Goal: Task Accomplishment & Management: Manage account settings

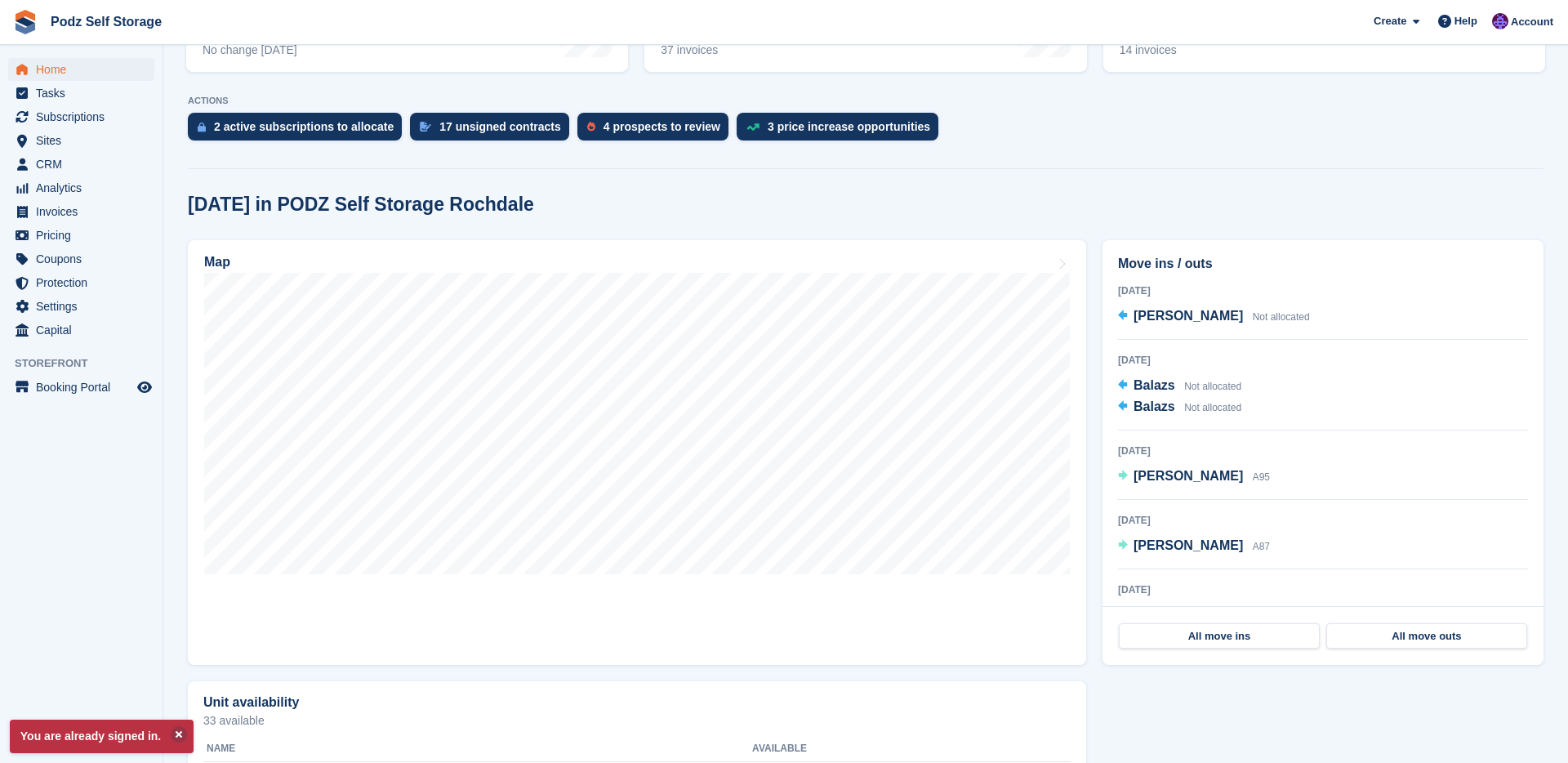
scroll to position [294, 0]
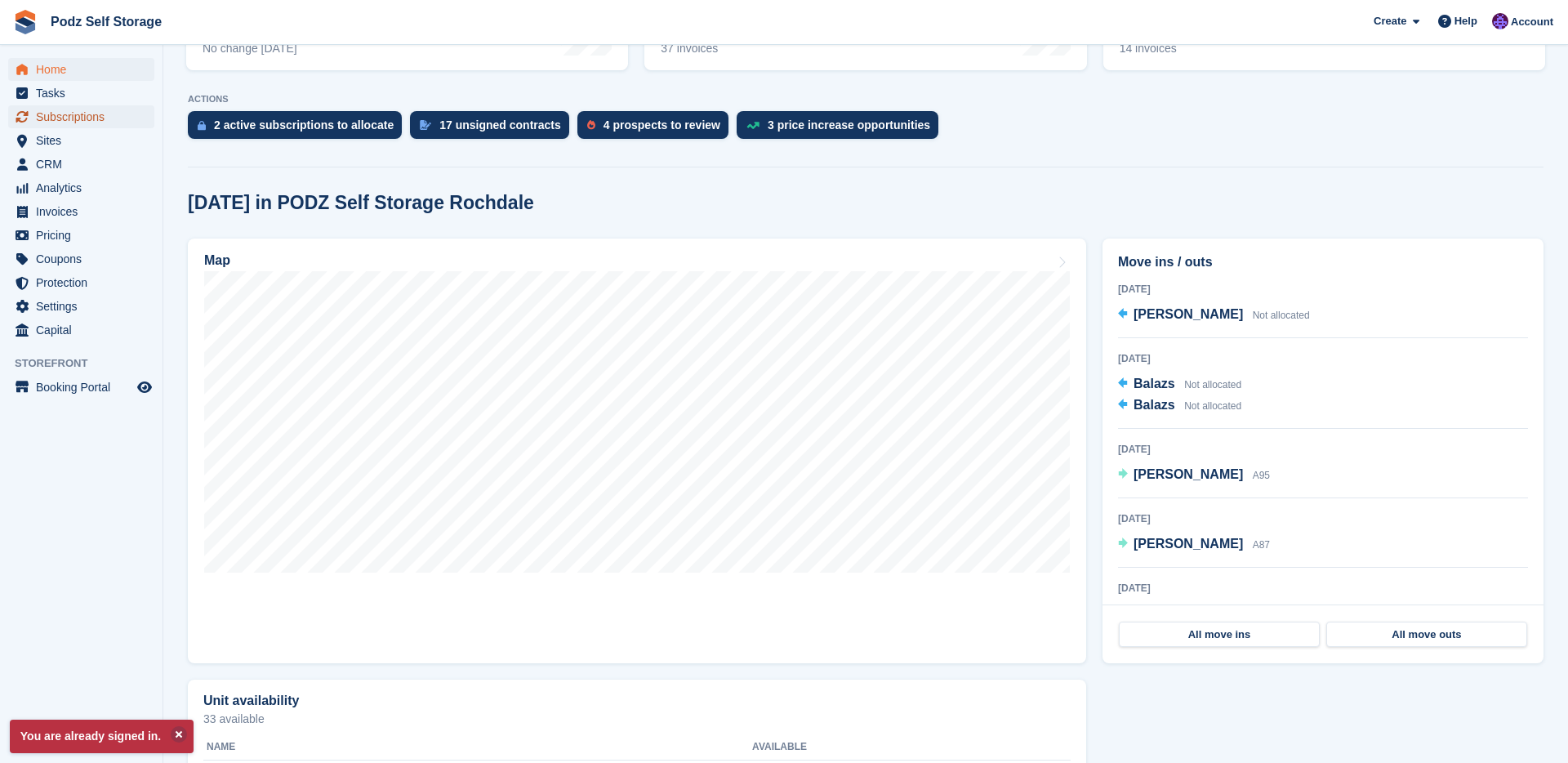
click at [134, 107] on link "Subscriptions" at bounding box center [81, 117] width 146 height 23
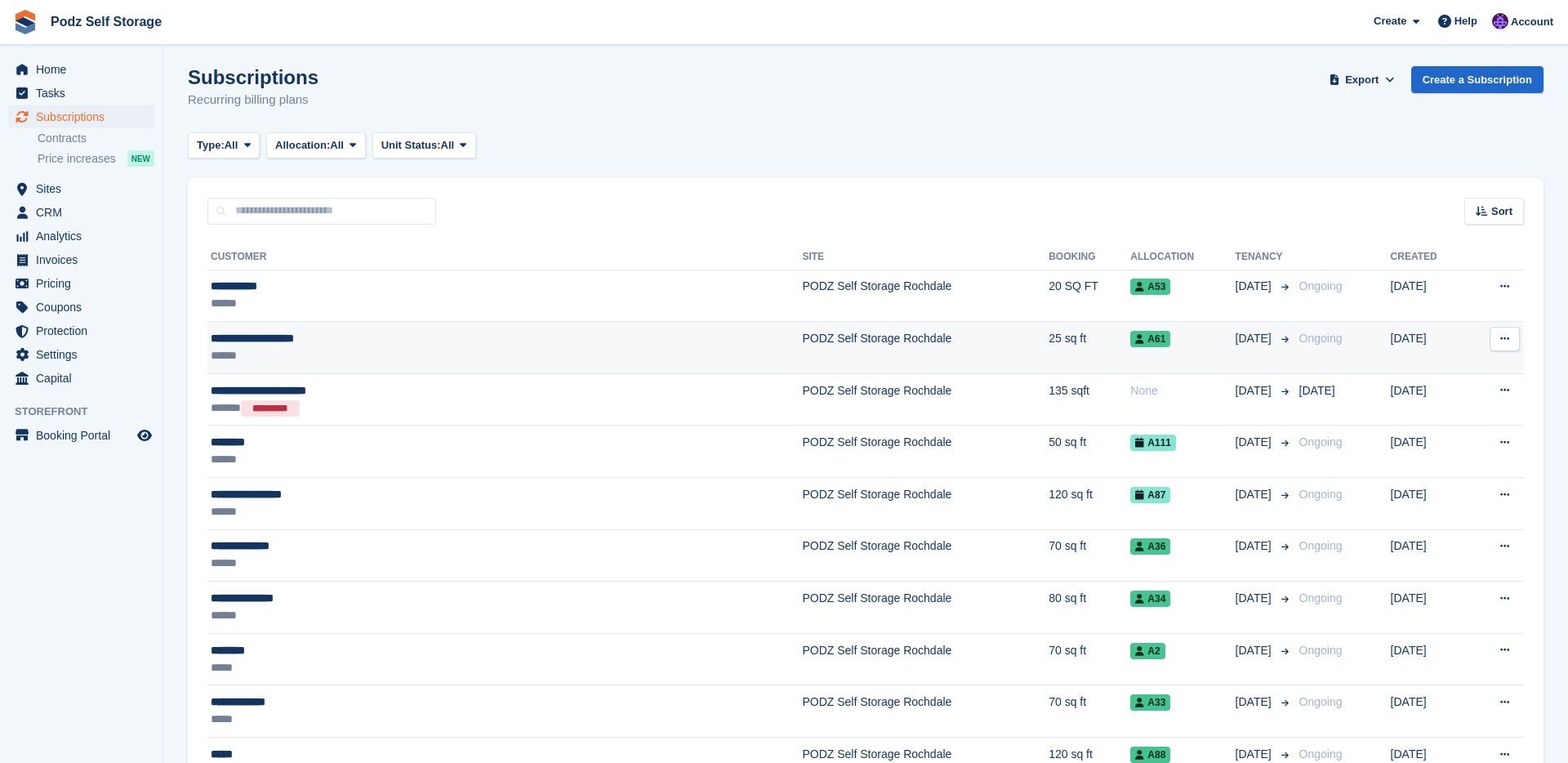
scroll to position [33, 0]
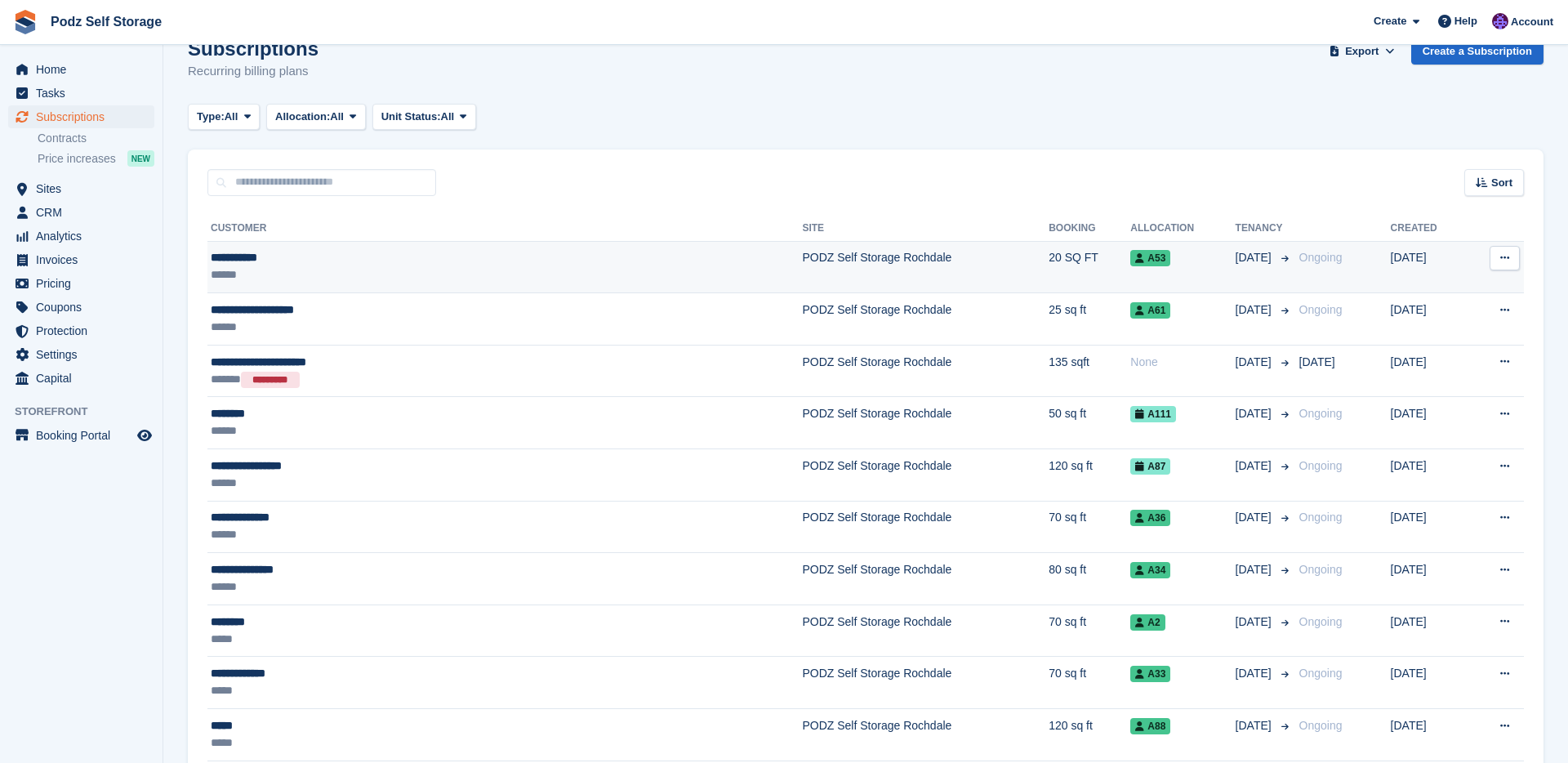
click at [802, 275] on td "PODZ Self Storage Rochdale" at bounding box center [925, 267] width 247 height 52
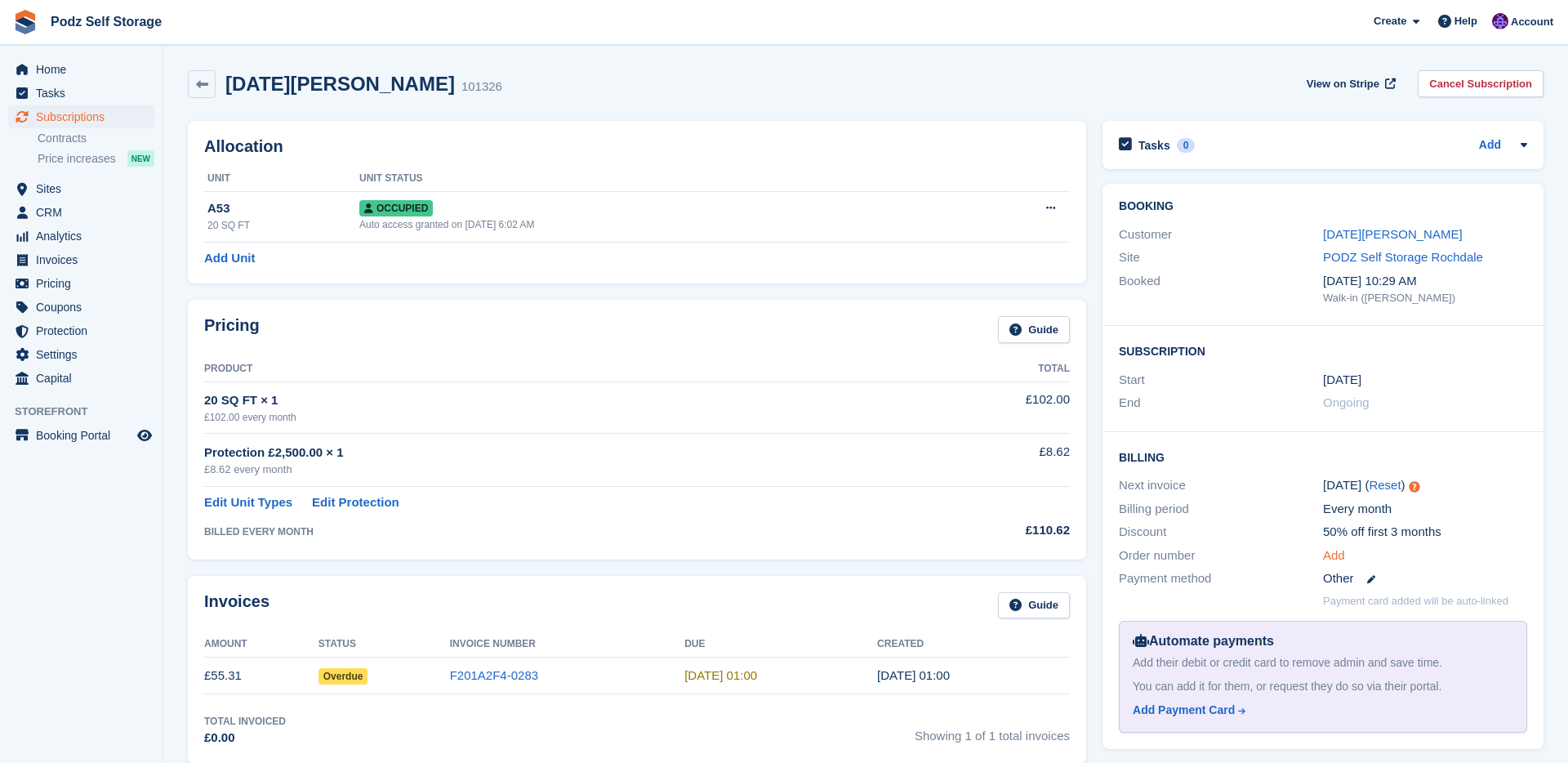
click at [1328, 559] on link "Add" at bounding box center [1334, 556] width 22 height 19
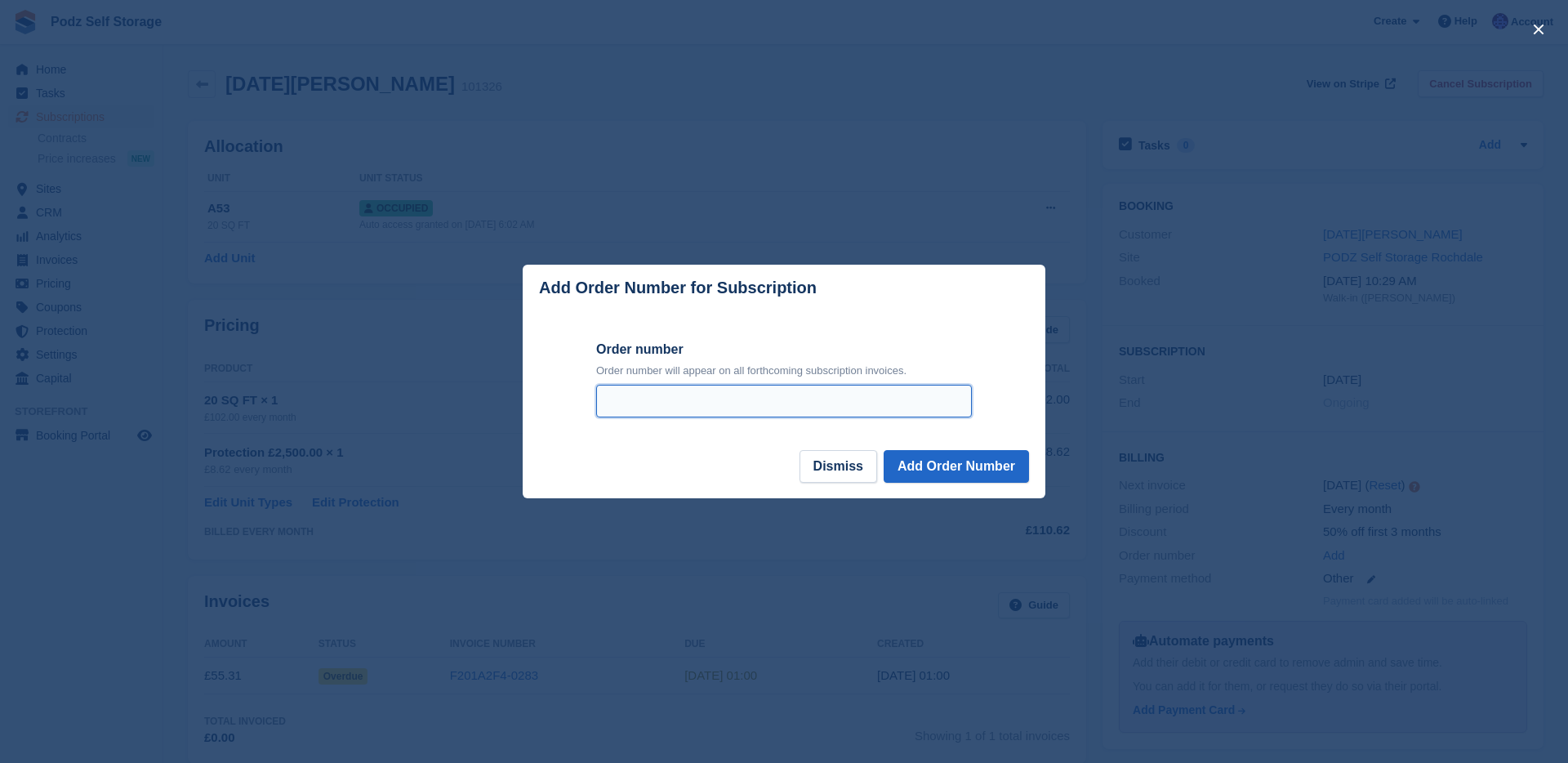
click at [769, 400] on input "Order number" at bounding box center [784, 401] width 376 height 33
type input "********"
click at [951, 475] on button "Add Order Number" at bounding box center [957, 466] width 145 height 33
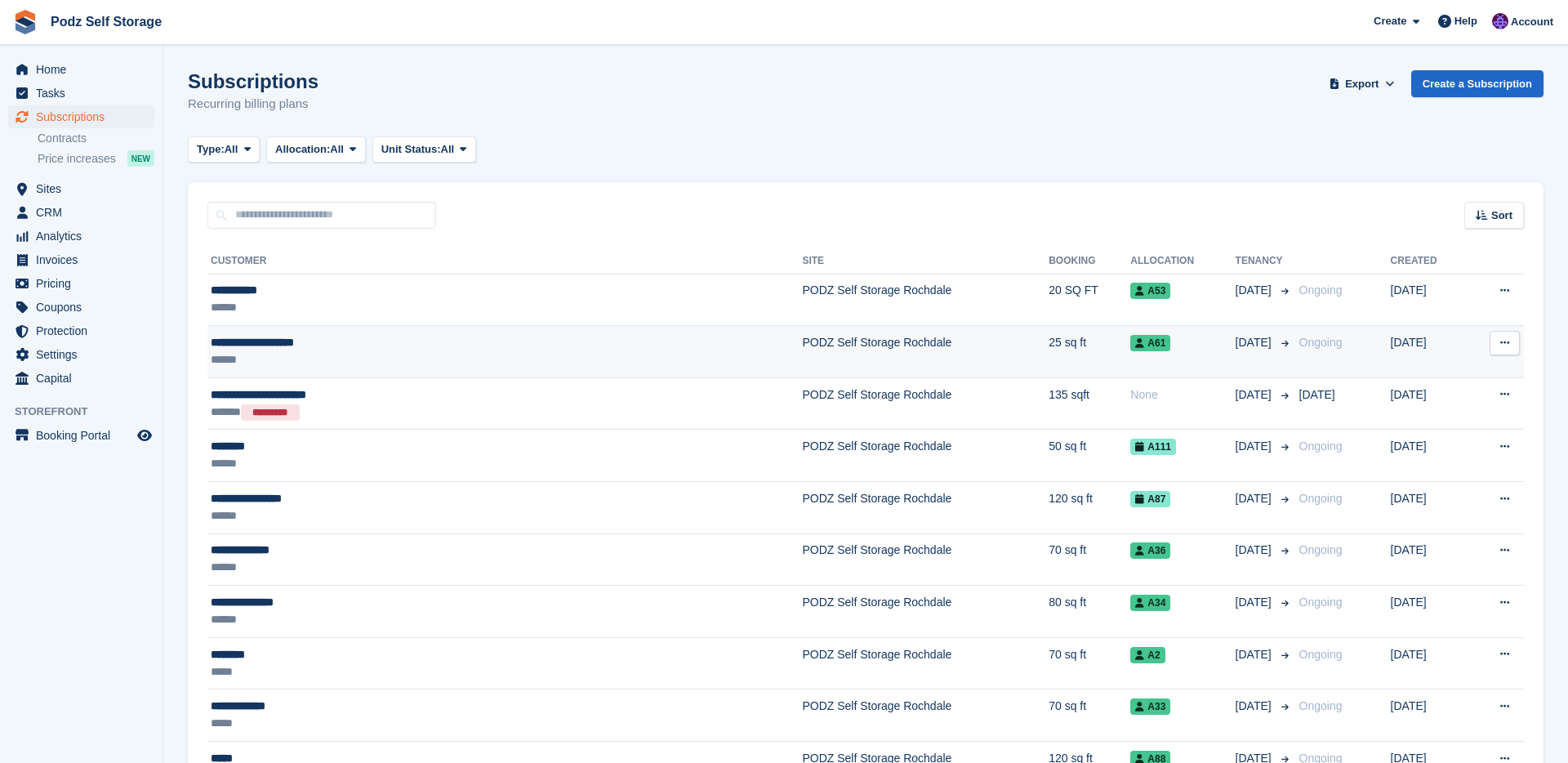
scroll to position [33, 0]
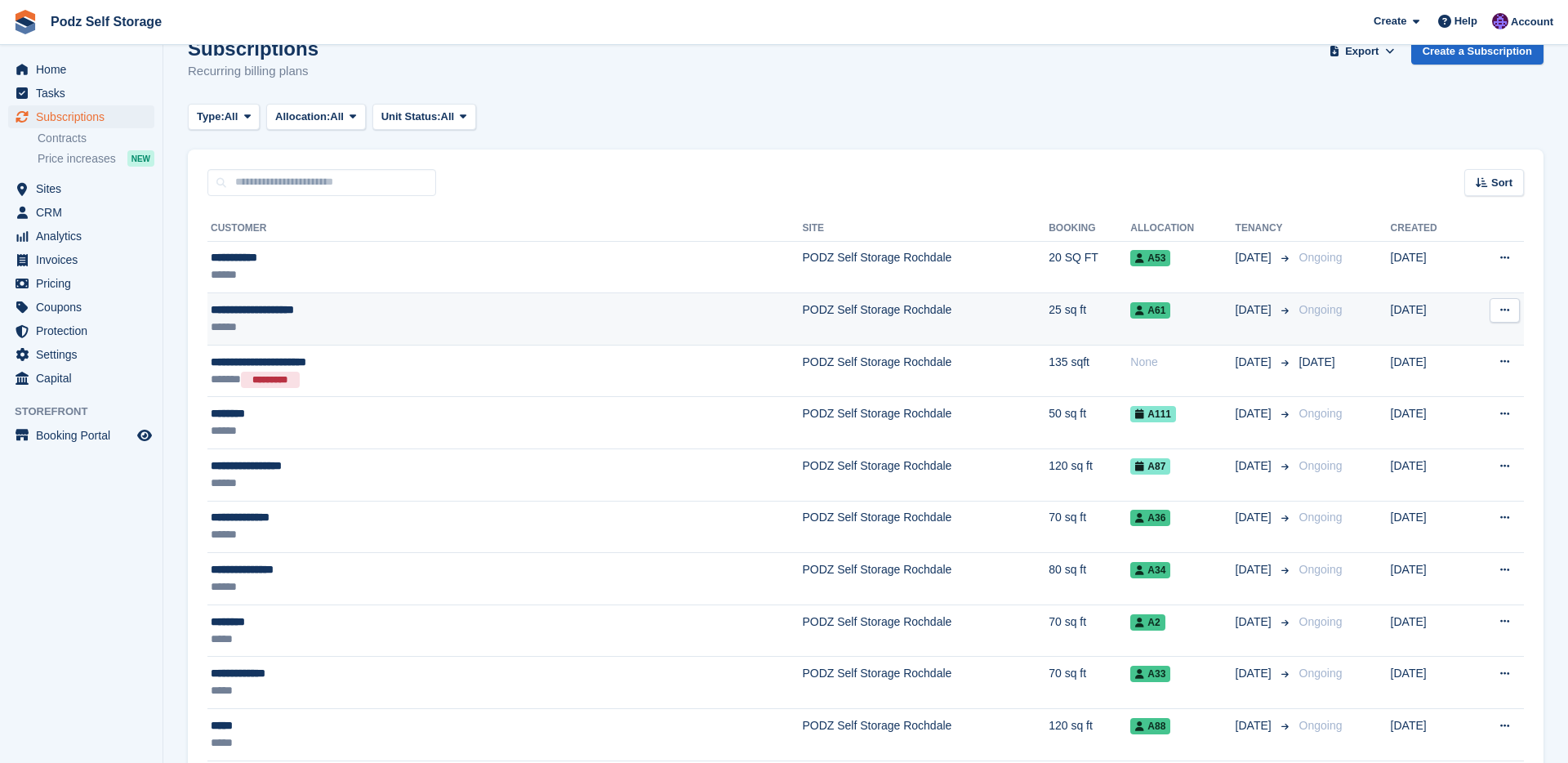
click at [893, 313] on td "PODZ Self Storage Rochdale" at bounding box center [925, 320] width 247 height 52
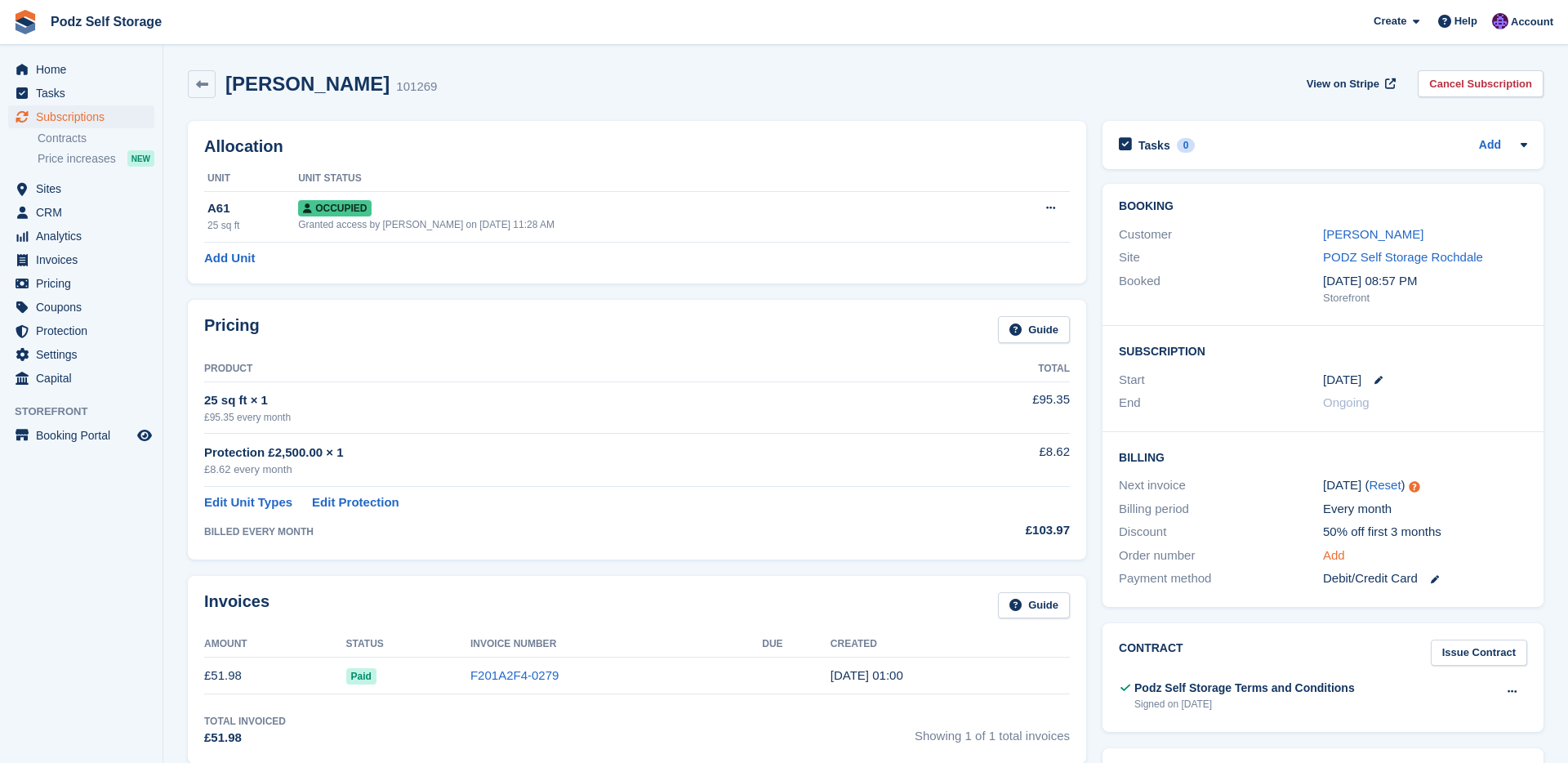
click at [1334, 557] on link "Add" at bounding box center [1334, 556] width 22 height 19
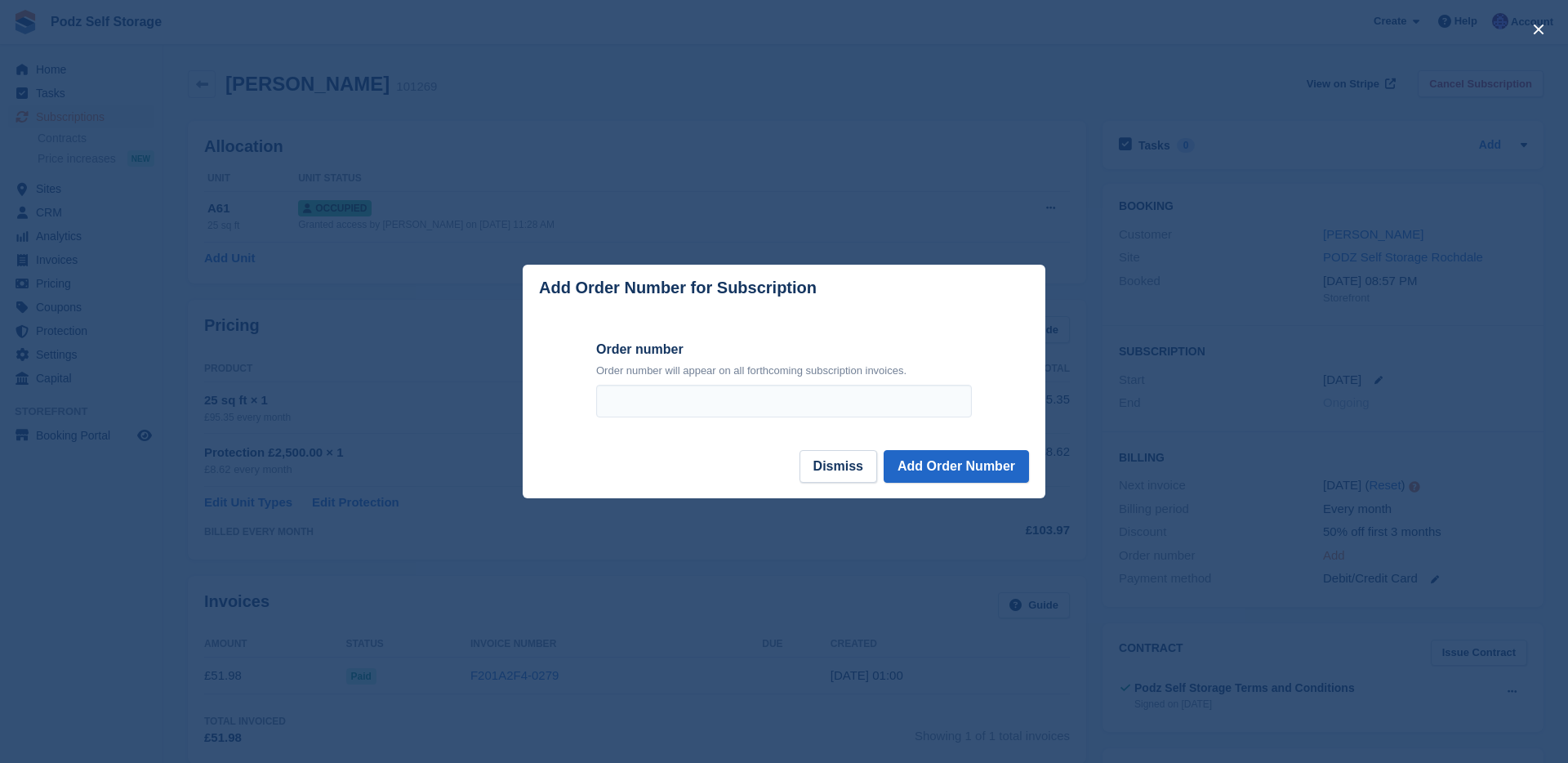
scroll to position [700, 0]
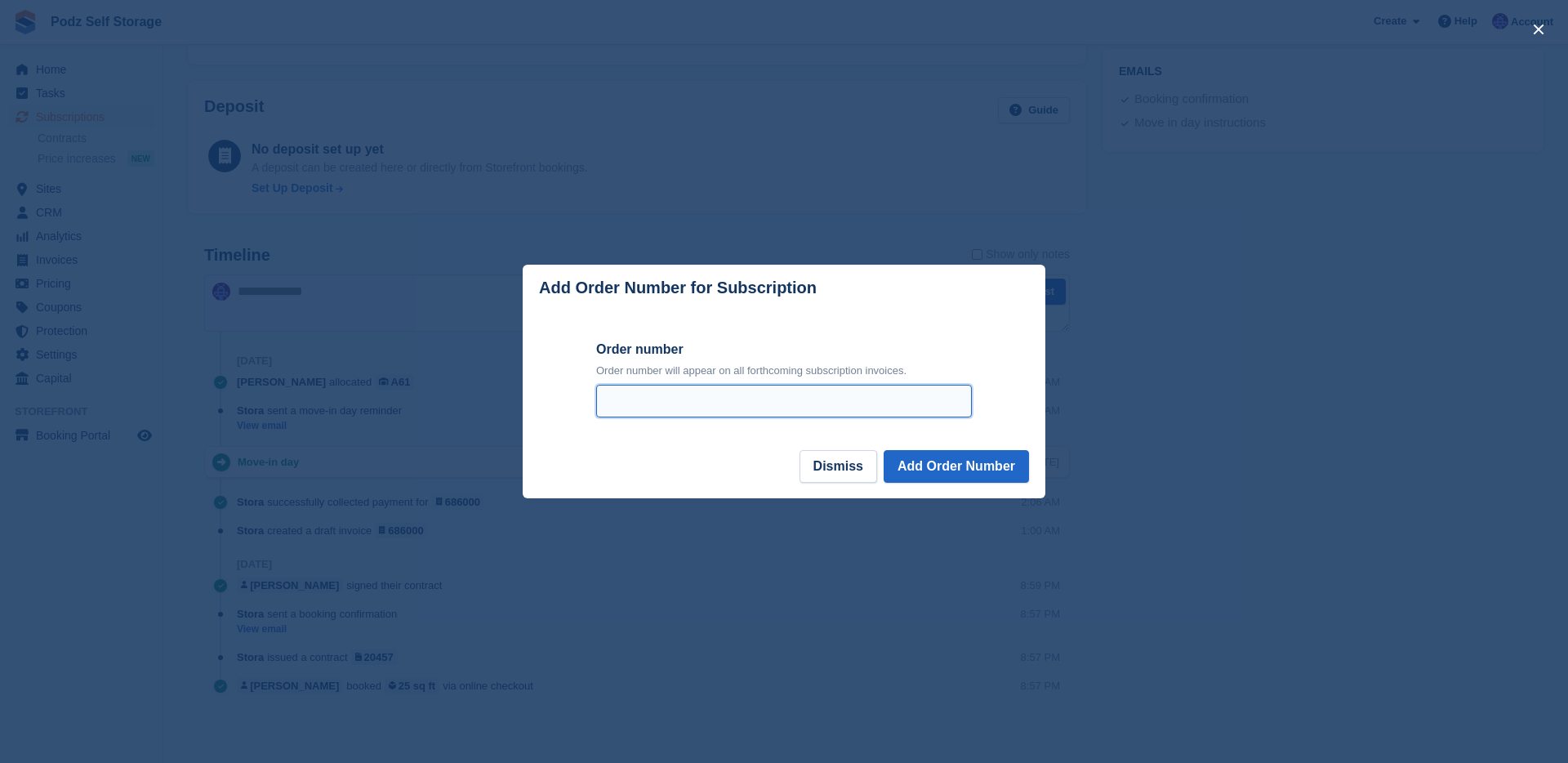
click at [902, 416] on input "Order number" at bounding box center [784, 401] width 376 height 33
type input "********"
click at [988, 451] on button "Add Order Number" at bounding box center [957, 466] width 145 height 33
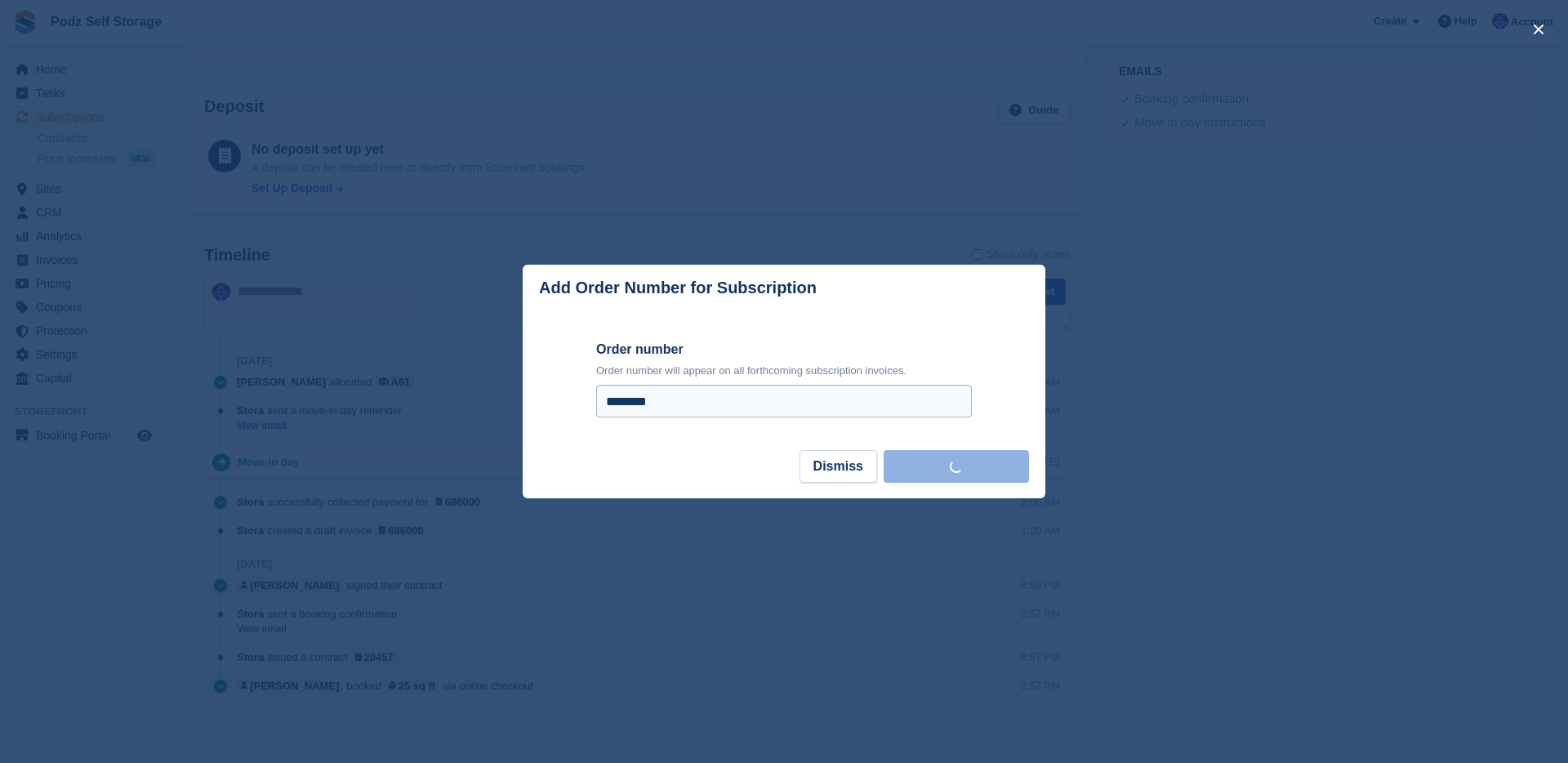
scroll to position [0, 0]
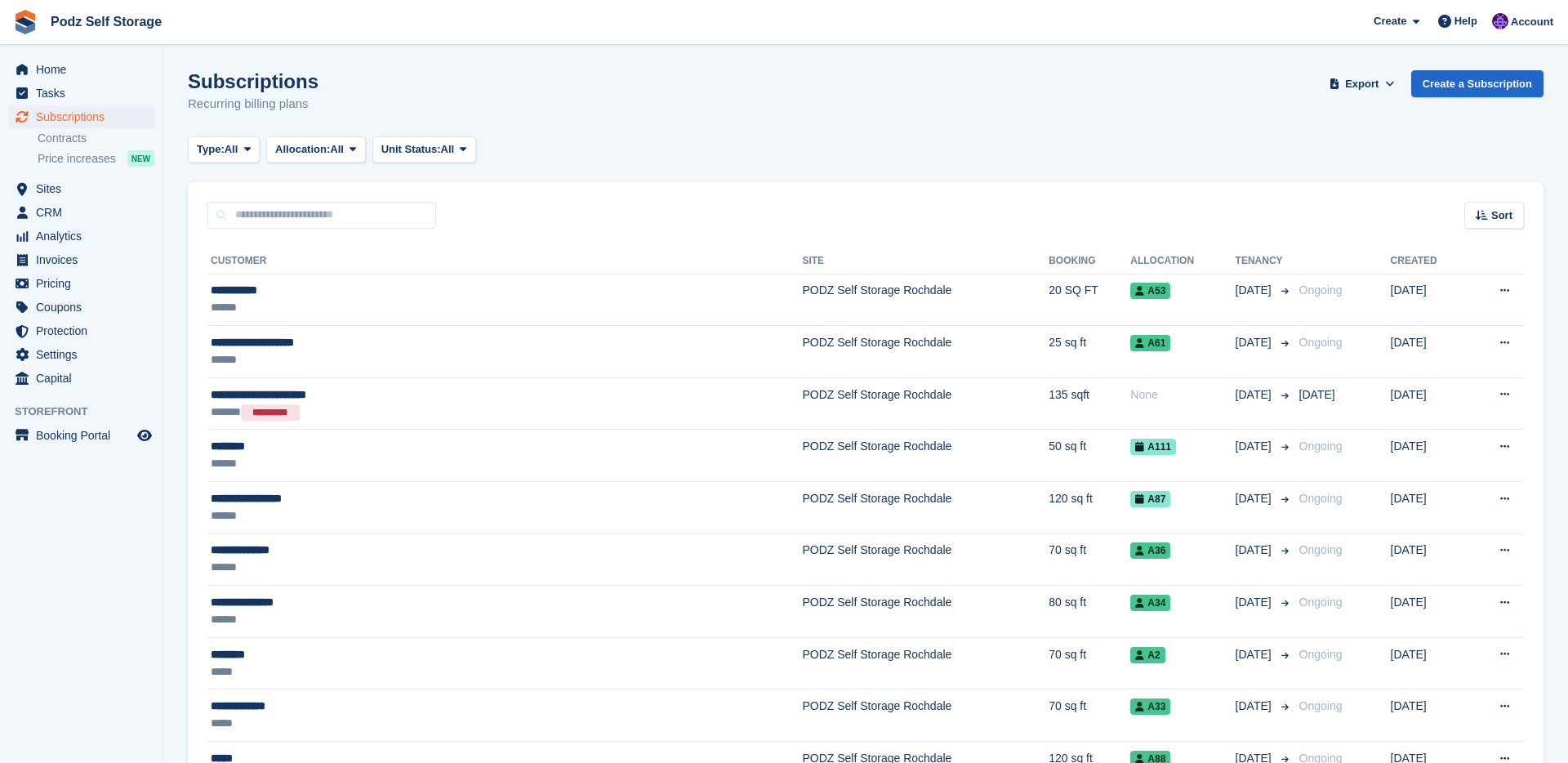
scroll to position [33, 0]
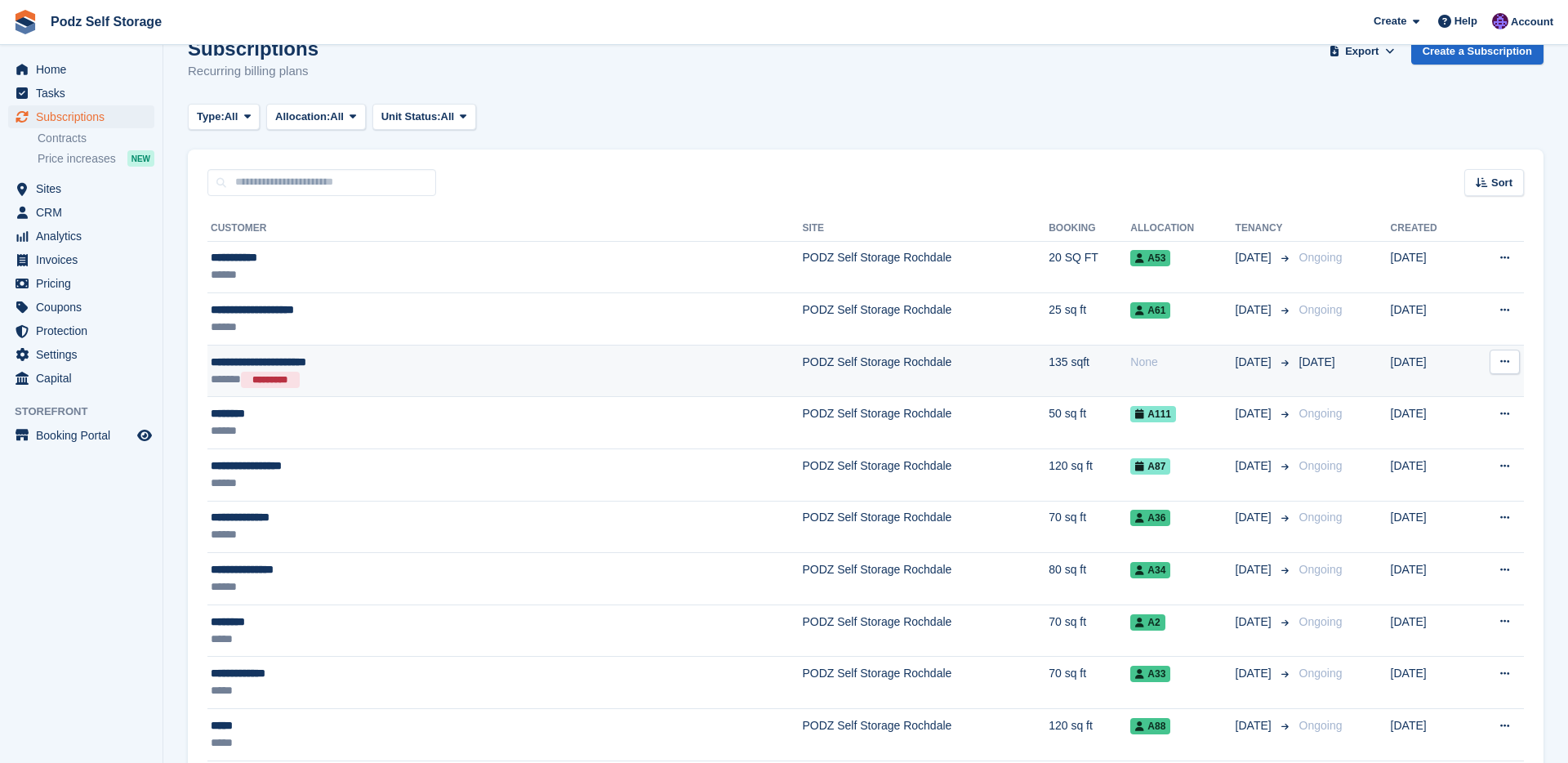
click at [802, 367] on td "PODZ Self Storage Rochdale" at bounding box center [925, 371] width 247 height 52
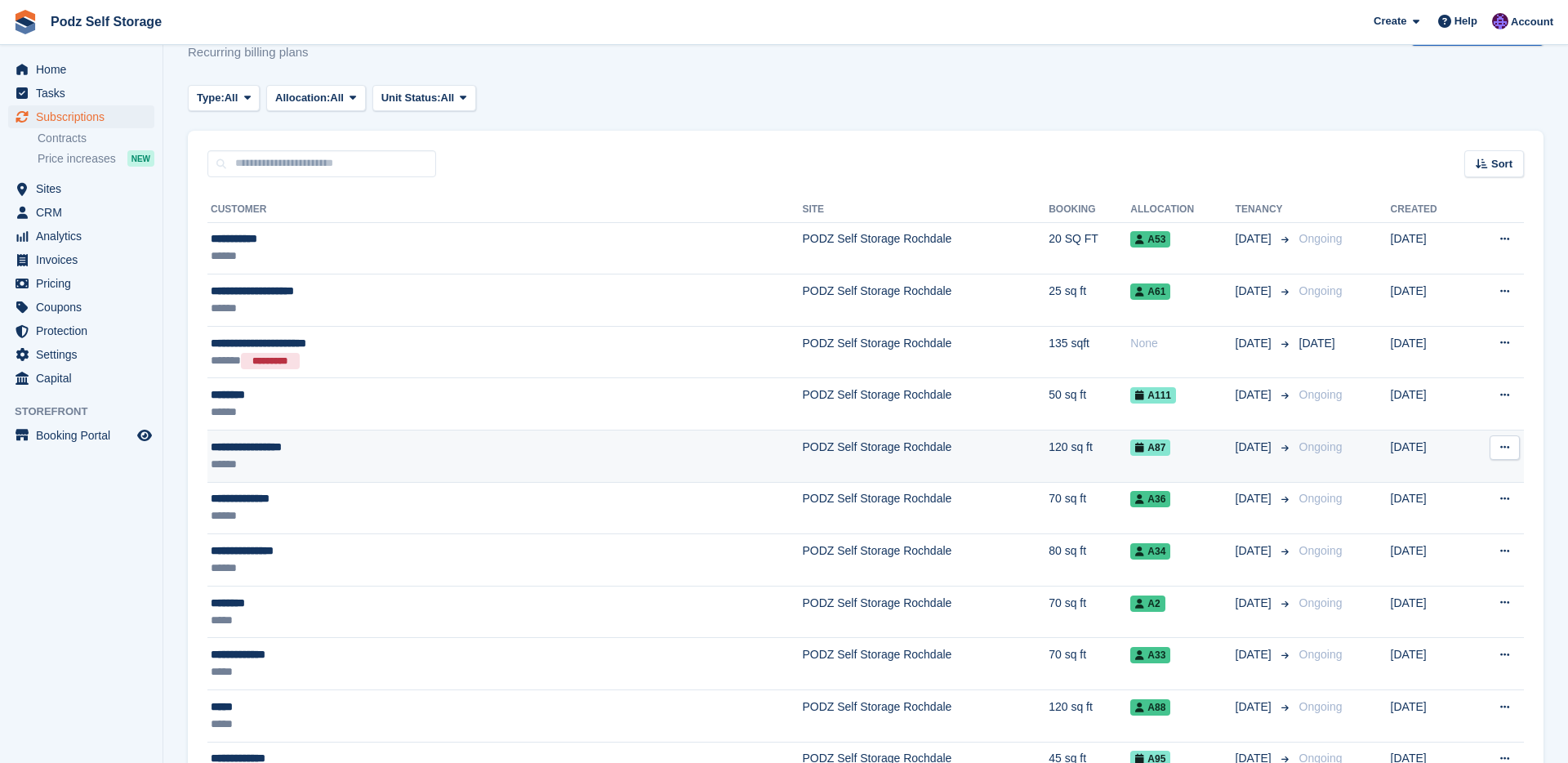
scroll to position [59, 0]
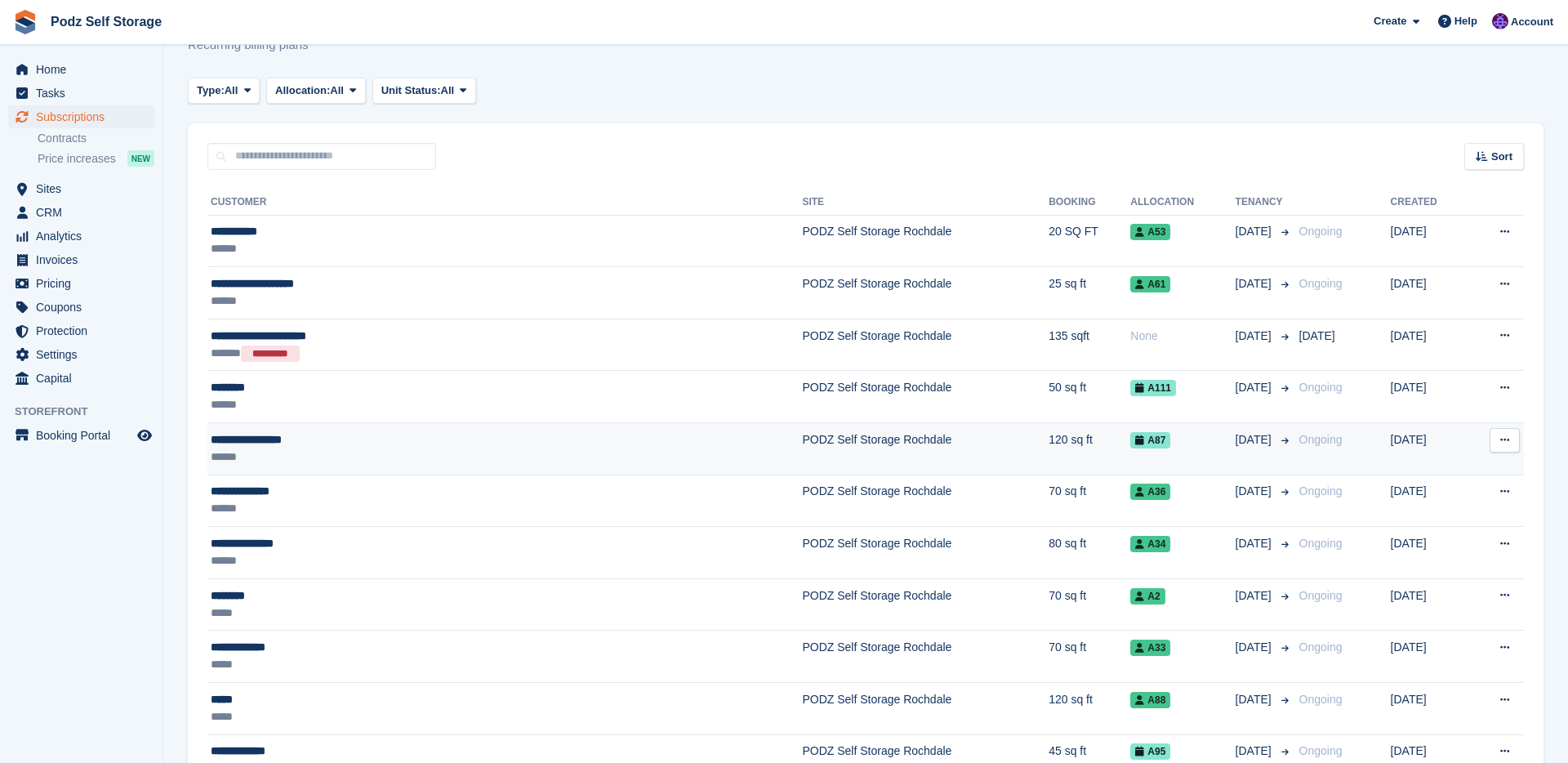
click at [1131, 446] on div "A87" at bounding box center [1183, 440] width 105 height 17
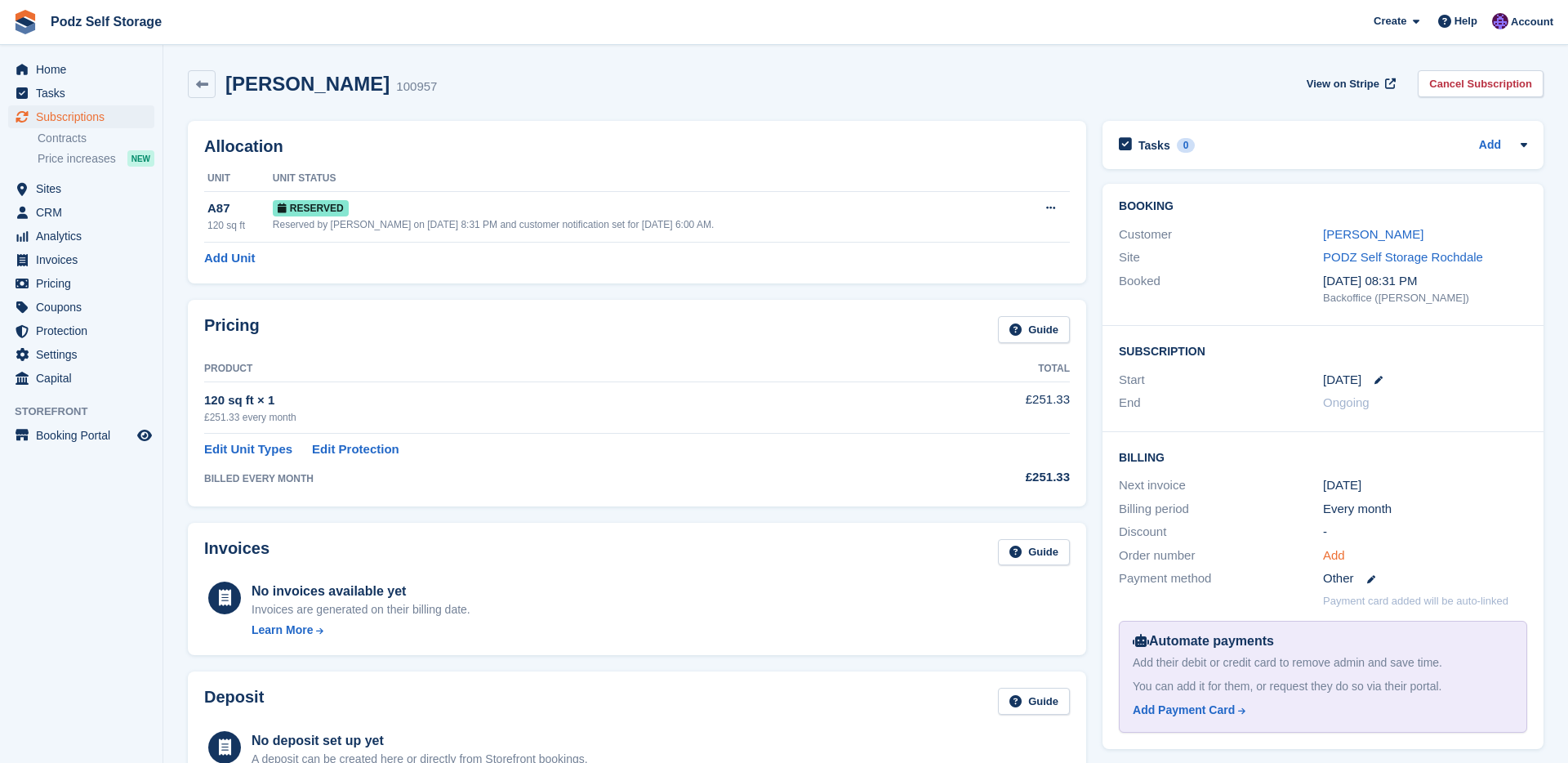
click at [1337, 557] on link "Add" at bounding box center [1334, 556] width 22 height 19
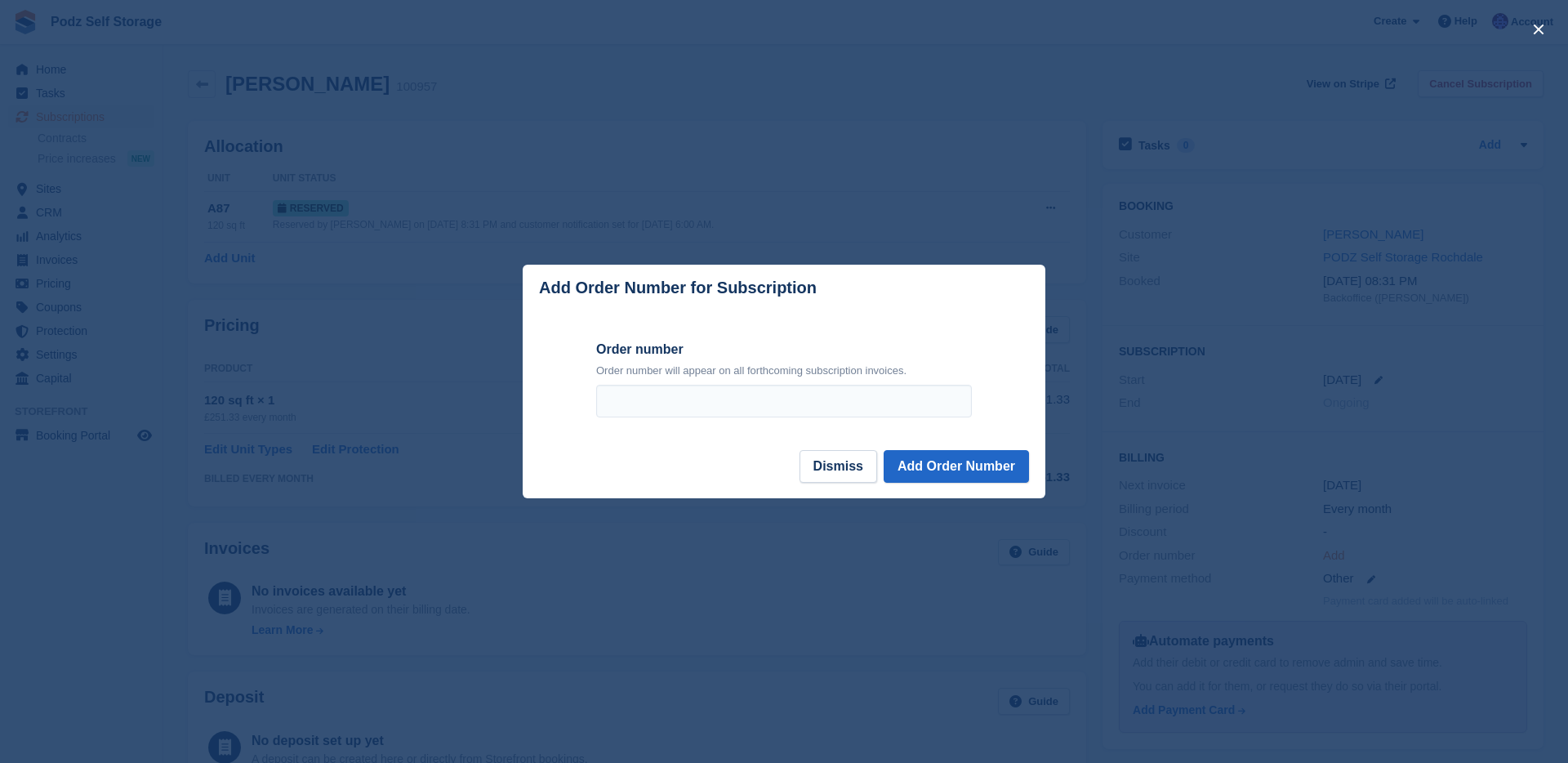
scroll to position [316, 0]
click at [898, 382] on div "Order number Order number will appear on all forthcoming subscription invoices." at bounding box center [784, 379] width 376 height 79
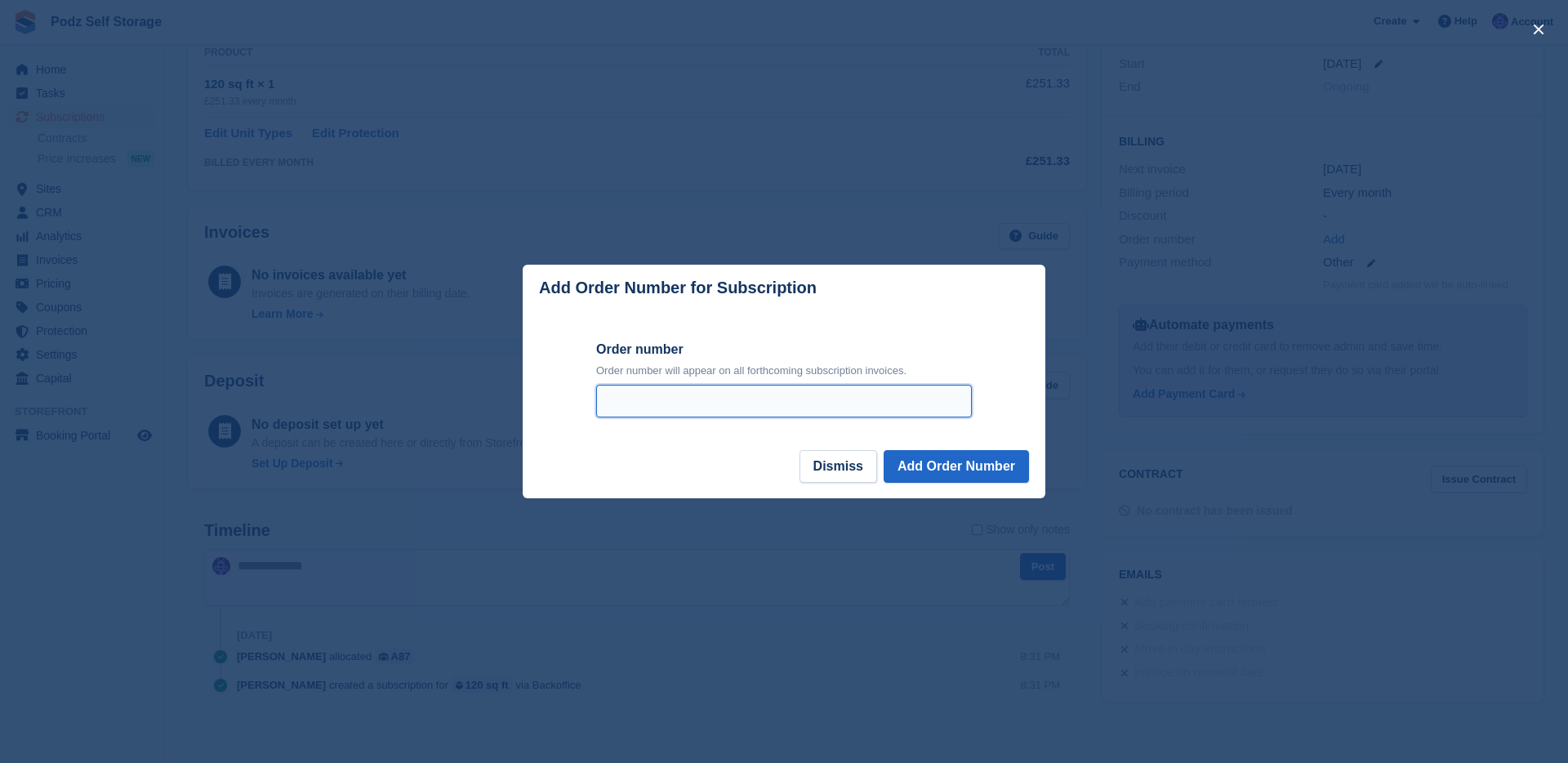
click at [896, 392] on input "Order number" at bounding box center [784, 401] width 376 height 33
type input "********"
click at [953, 469] on button "Add Order Number" at bounding box center [957, 466] width 145 height 33
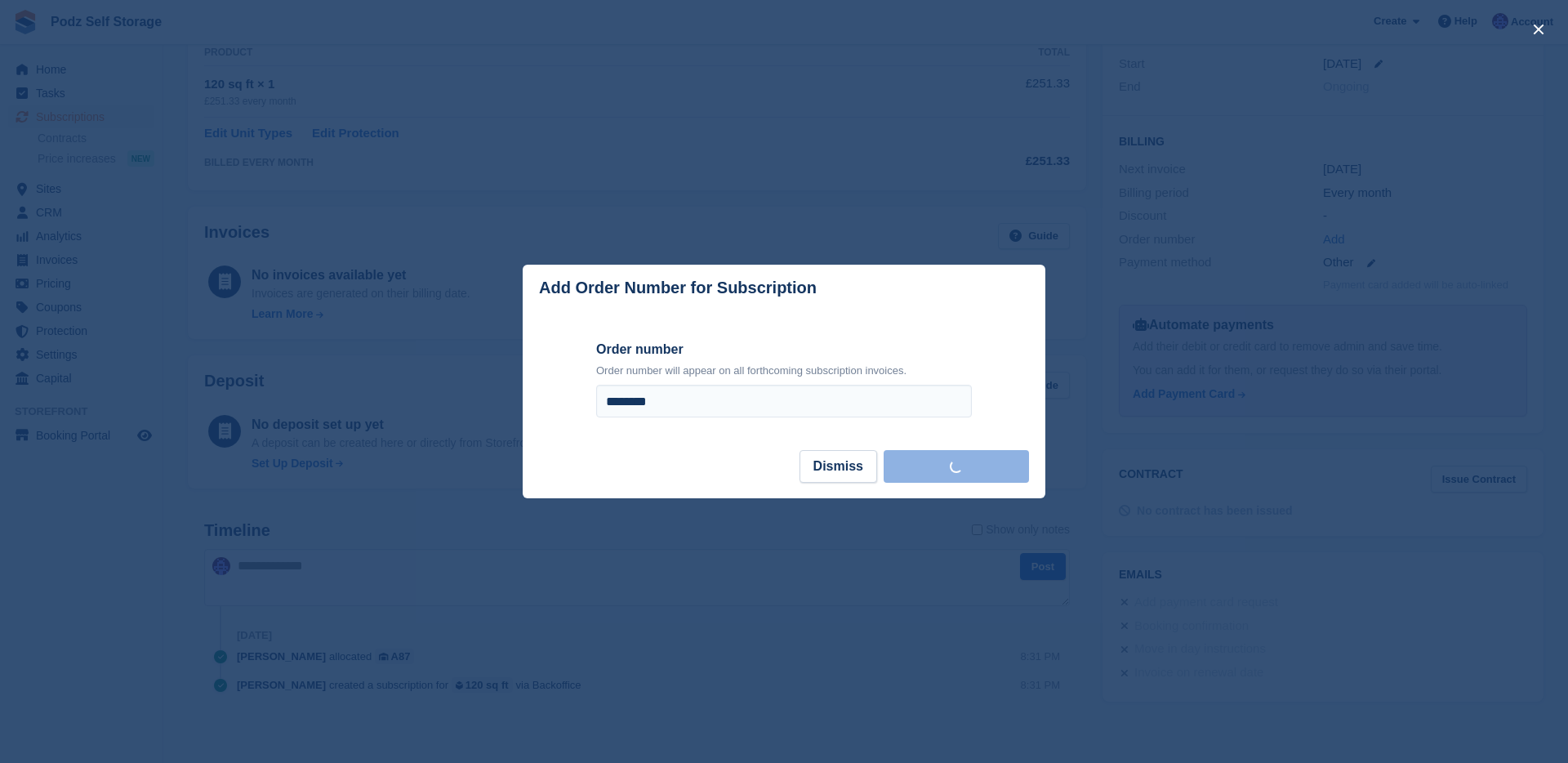
scroll to position [0, 0]
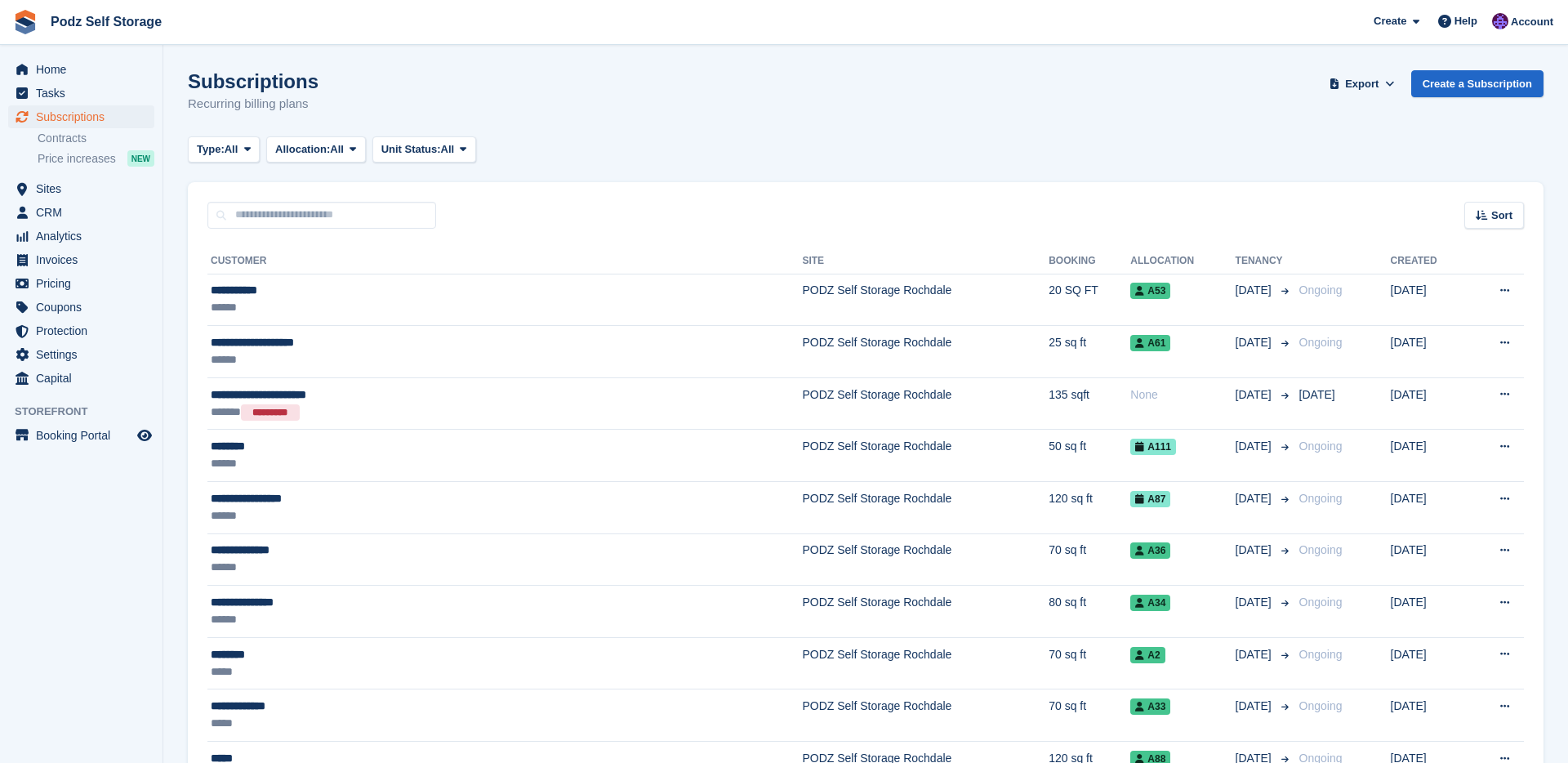
scroll to position [59, 0]
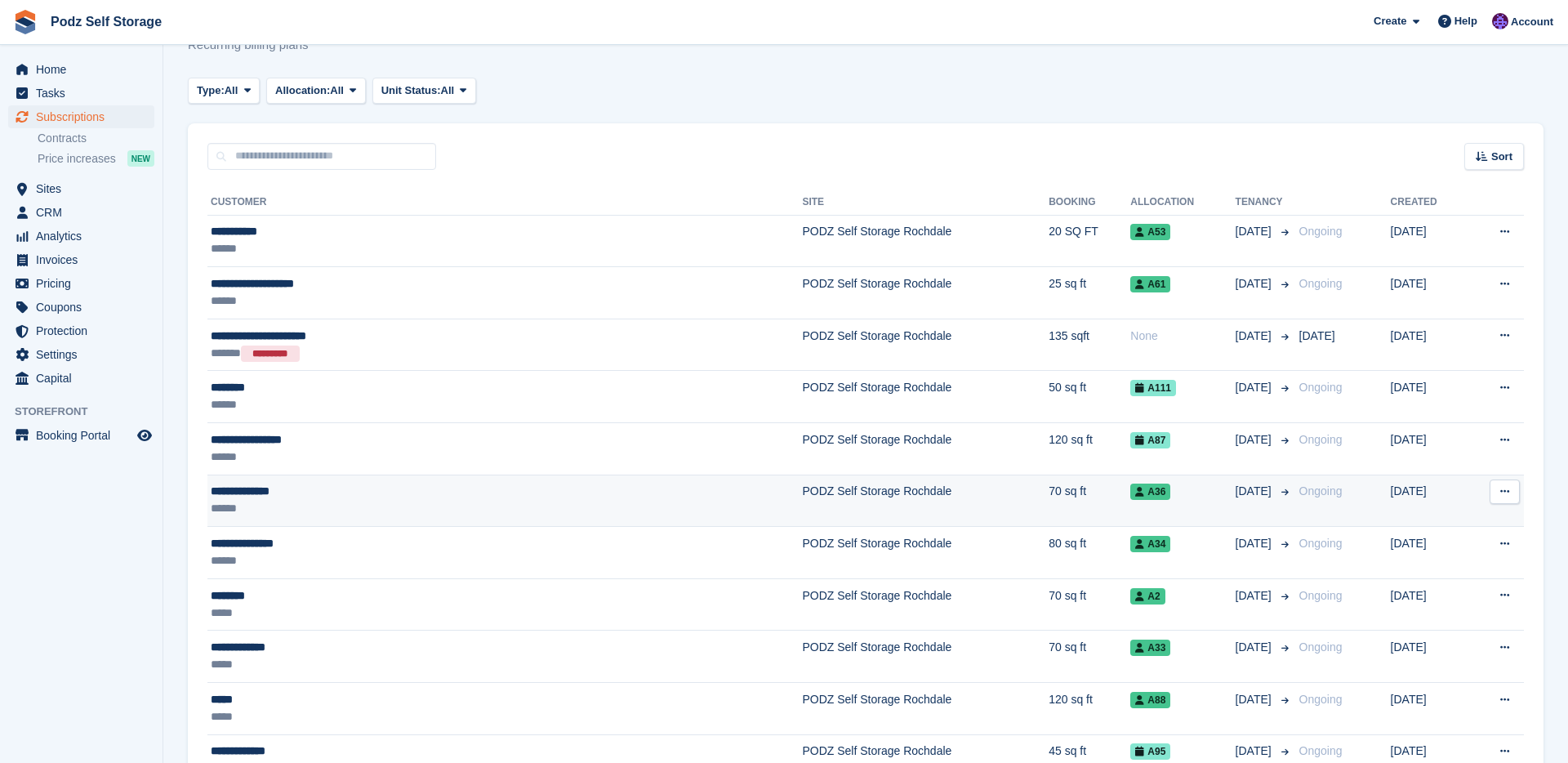
click at [802, 495] on td "PODZ Self Storage Rochdale" at bounding box center [925, 501] width 247 height 52
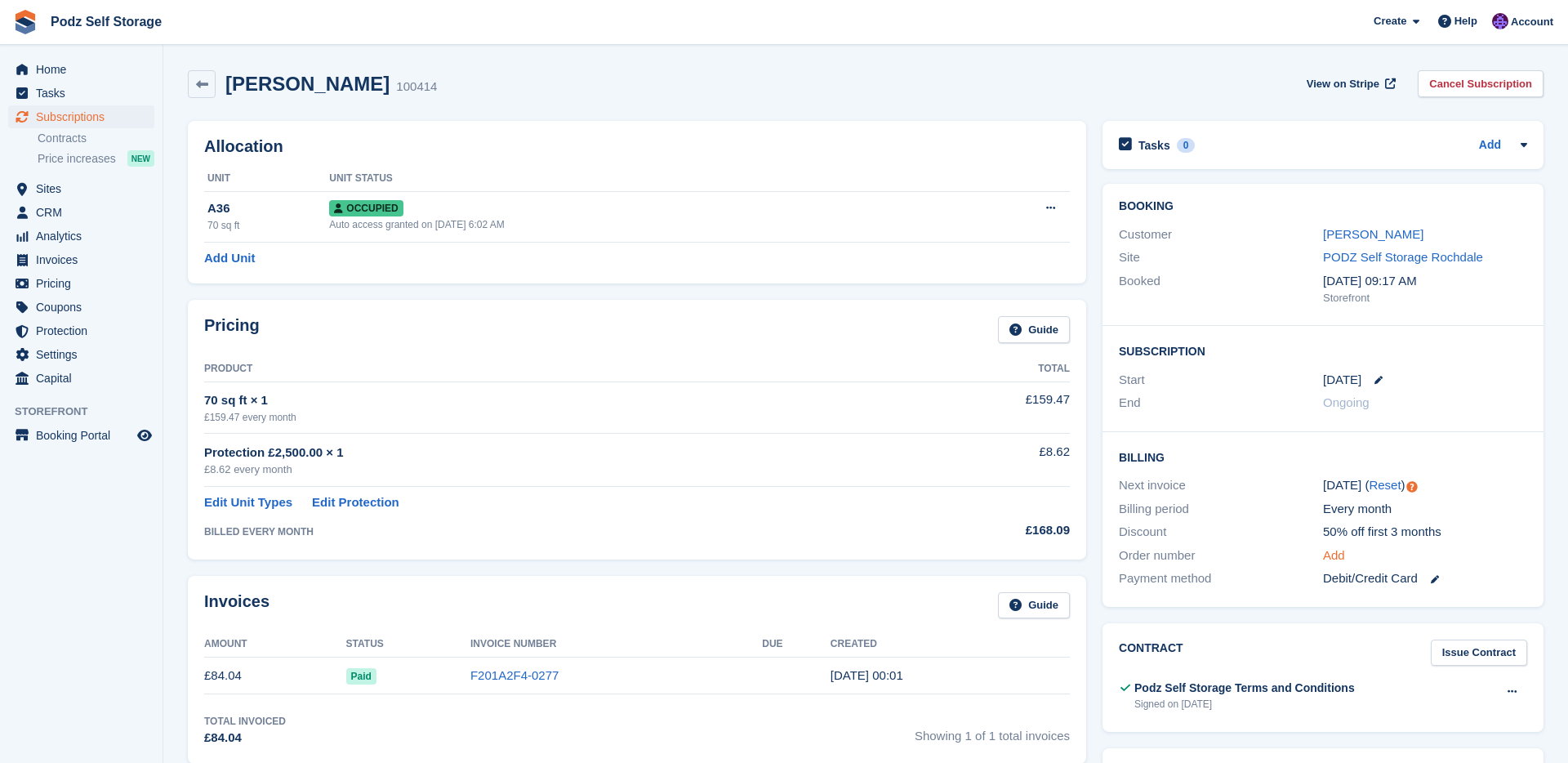
click at [1338, 556] on link "Add" at bounding box center [1334, 556] width 22 height 19
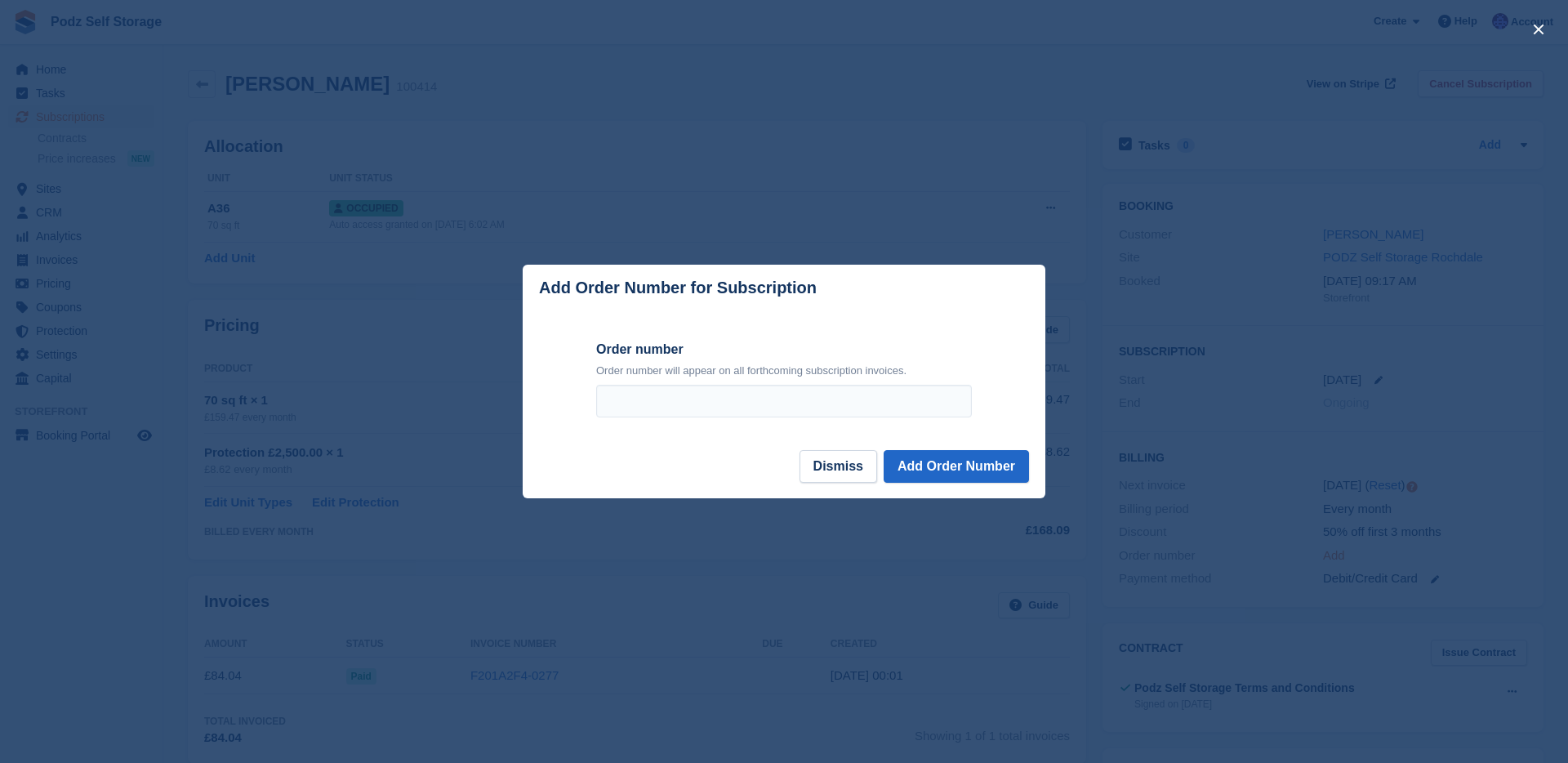
scroll to position [700, 0]
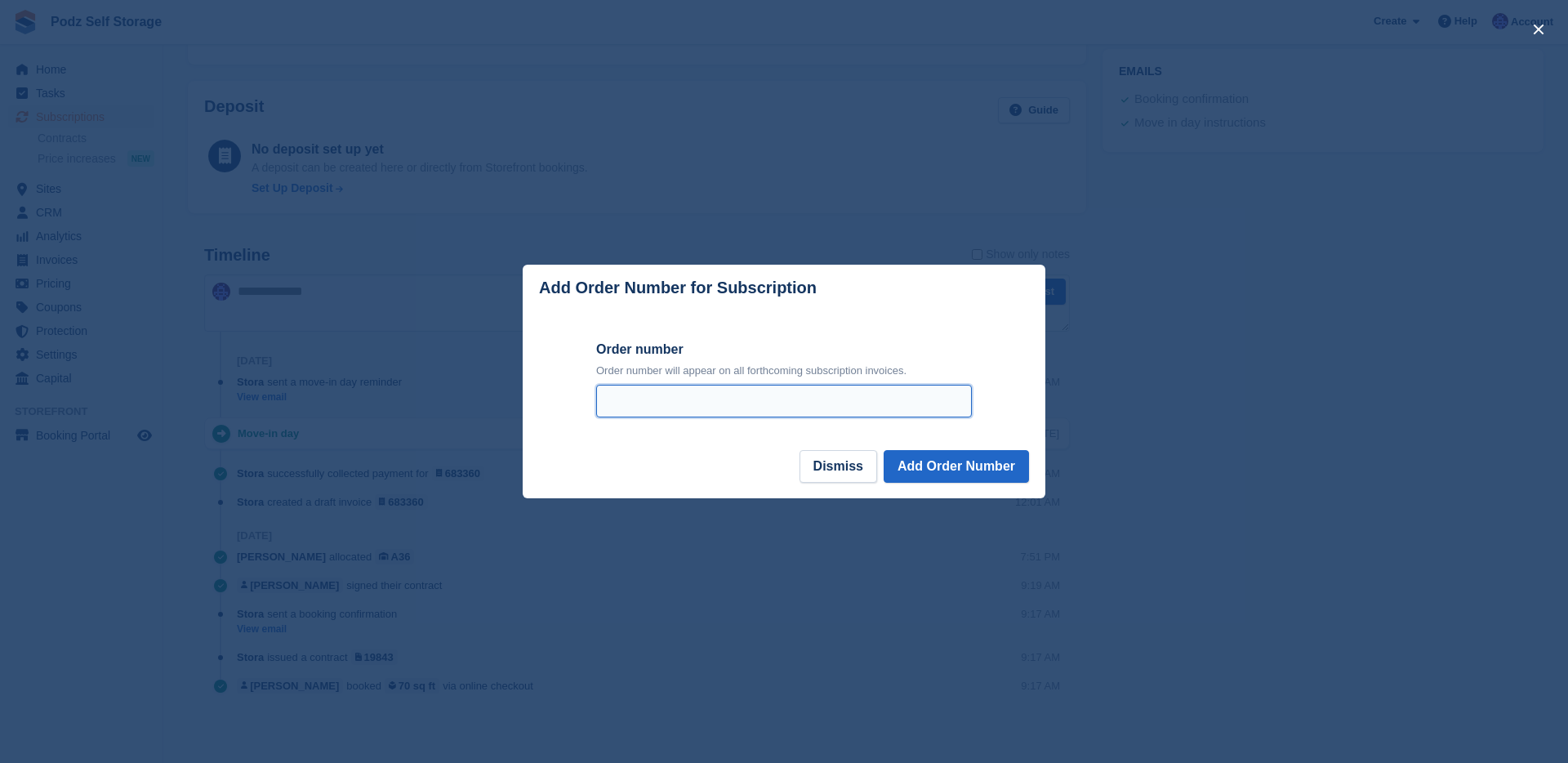
click at [882, 395] on input "Order number" at bounding box center [784, 401] width 376 height 33
type input "*"
type input "***"
click at [944, 483] on button "Add Order Number" at bounding box center [957, 466] width 145 height 33
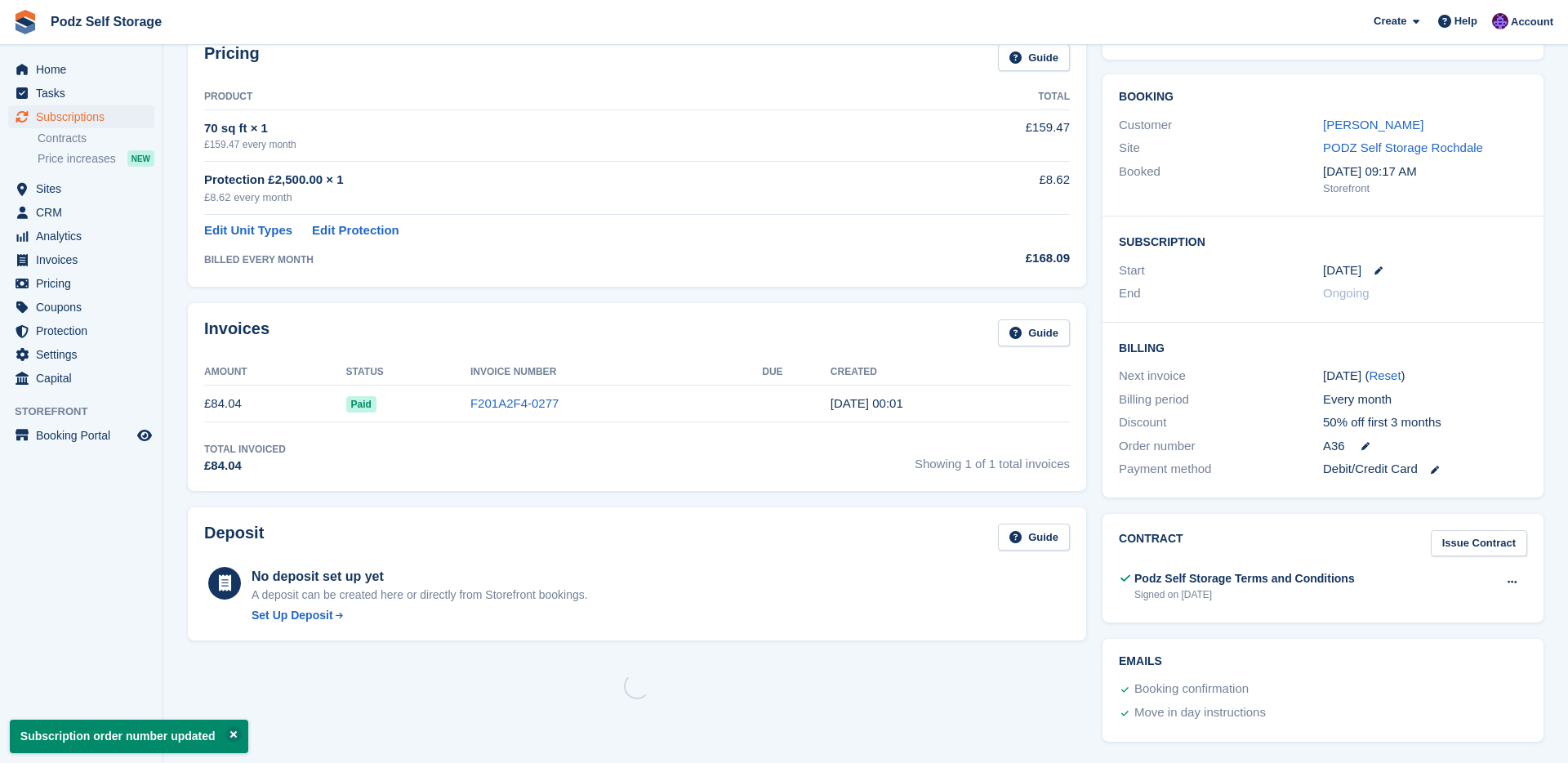
scroll to position [0, 0]
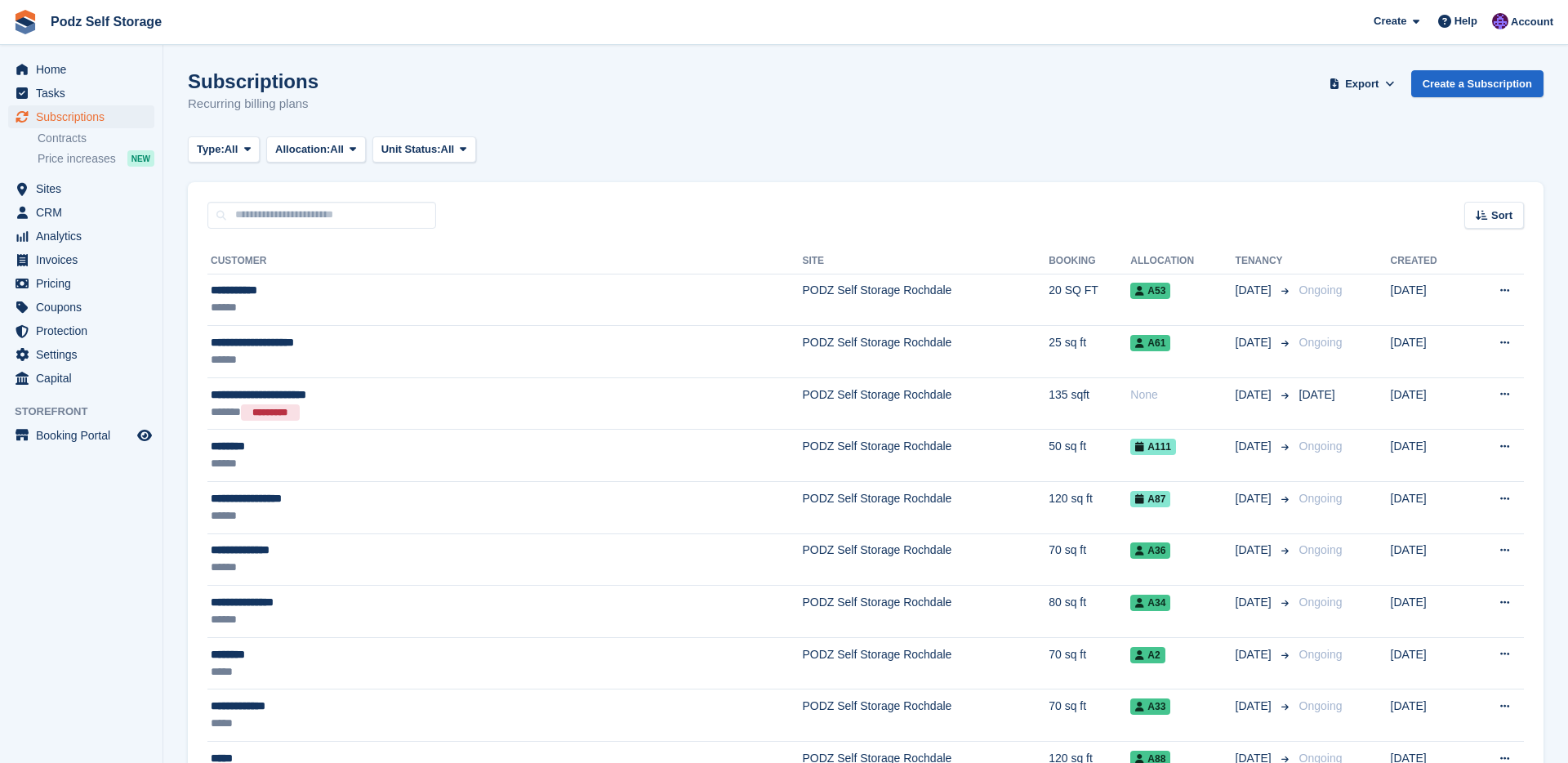
scroll to position [59, 0]
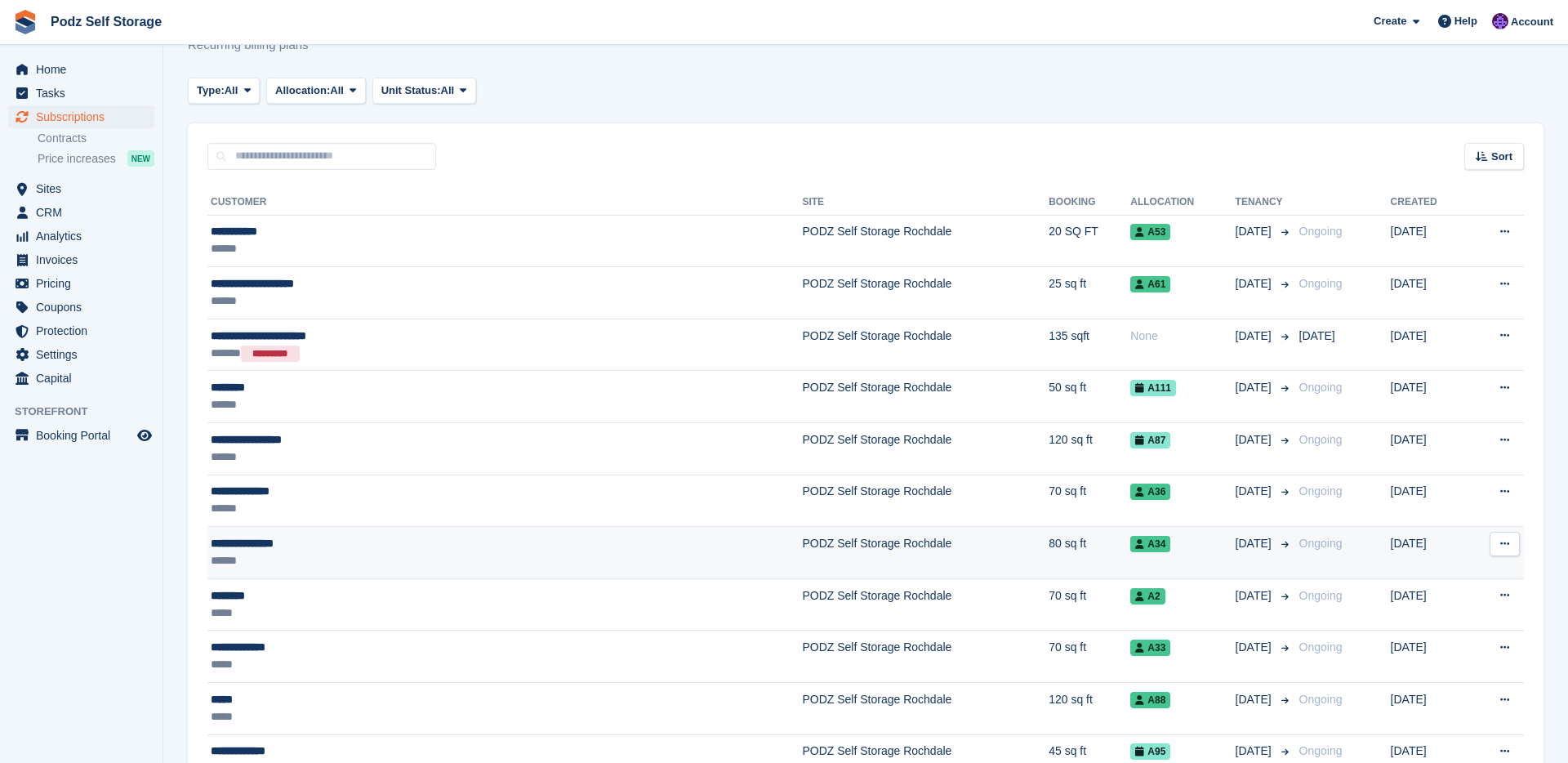
click at [1049, 547] on td "80 sq ft" at bounding box center [1089, 553] width 82 height 52
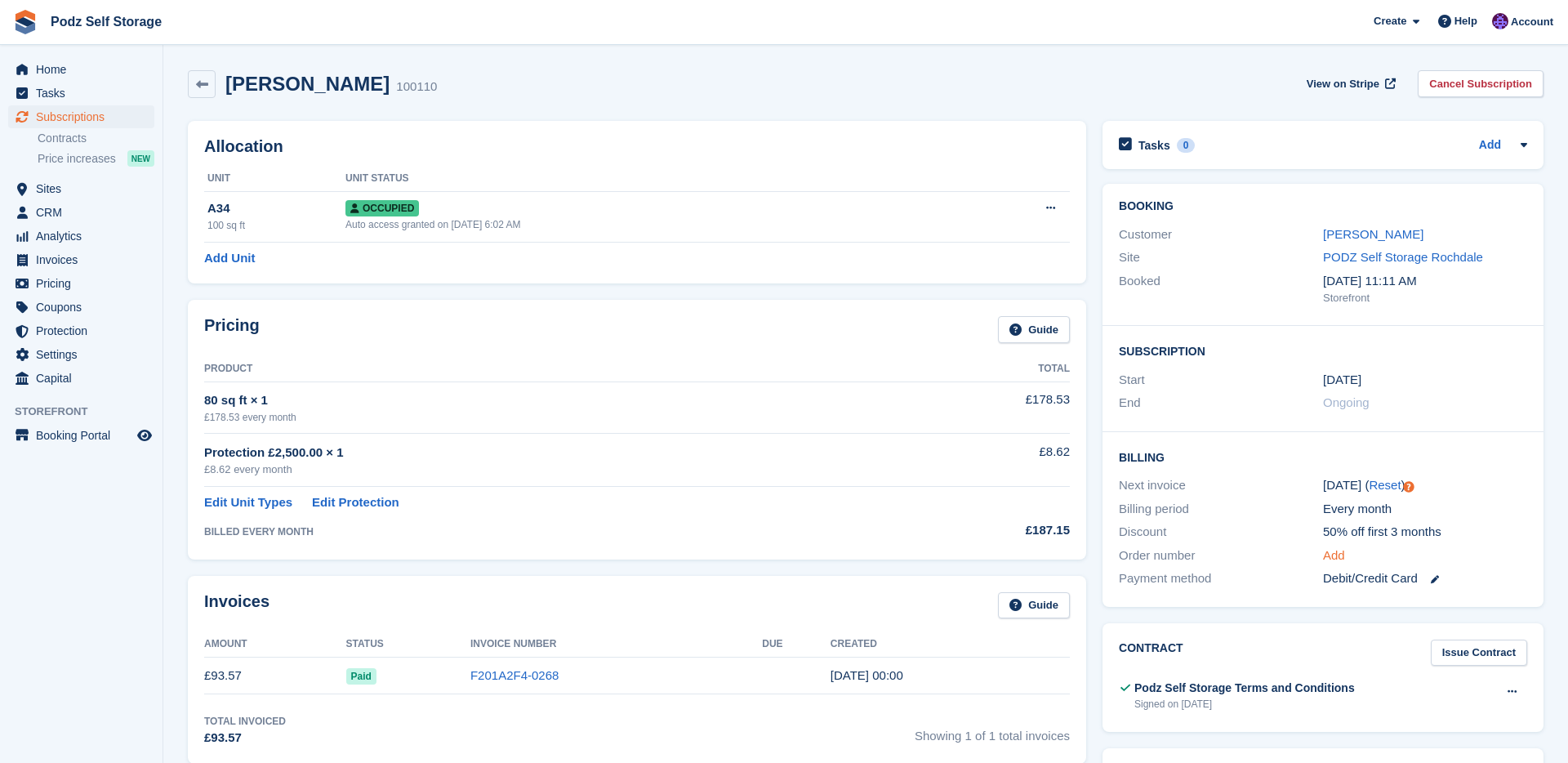
click at [1337, 560] on link "Add" at bounding box center [1334, 556] width 22 height 19
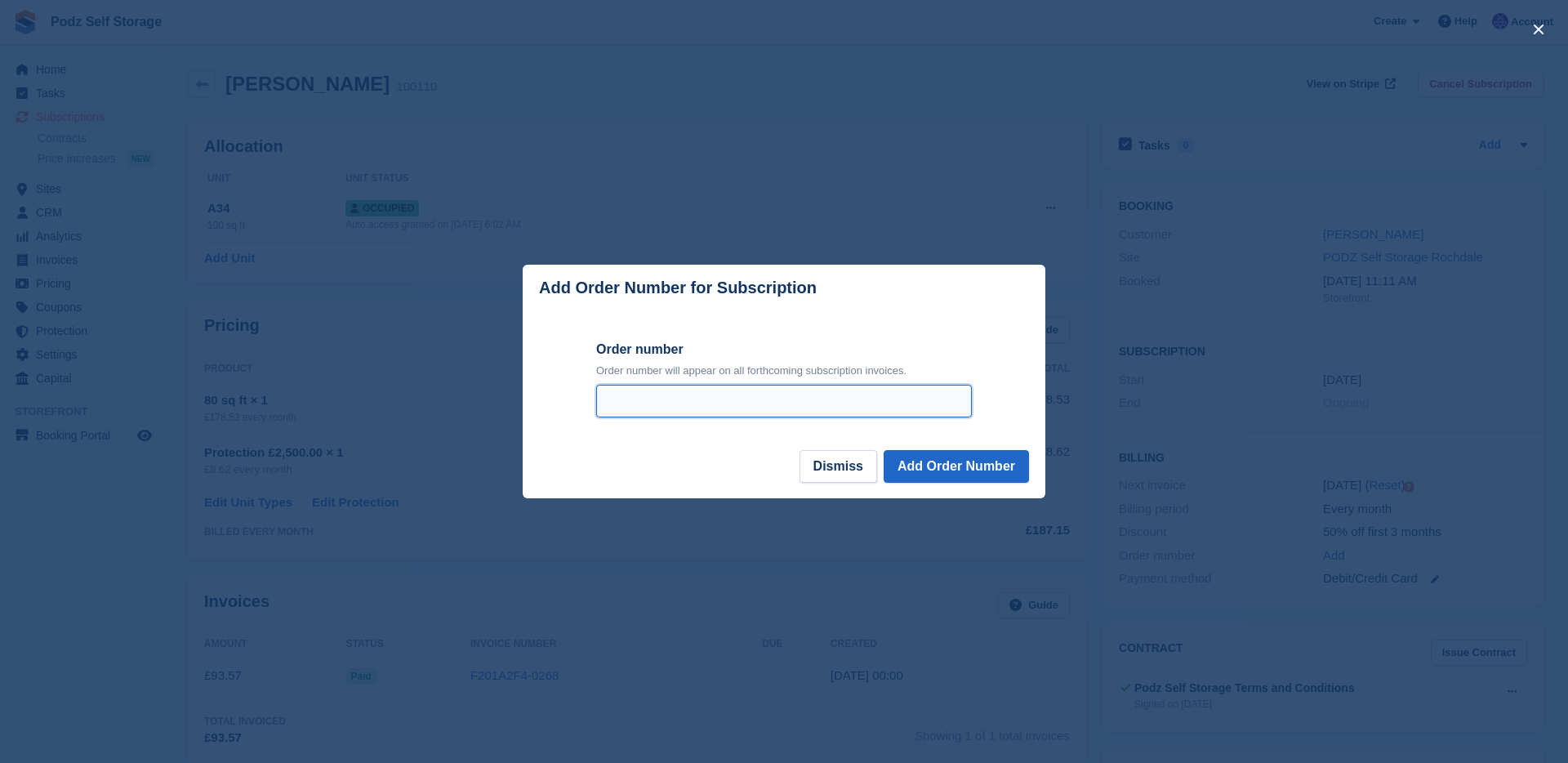
click at [925, 407] on input "Order number" at bounding box center [784, 401] width 376 height 33
type input "***"
click at [884, 450] on button "Add Order Number" at bounding box center [957, 466] width 145 height 33
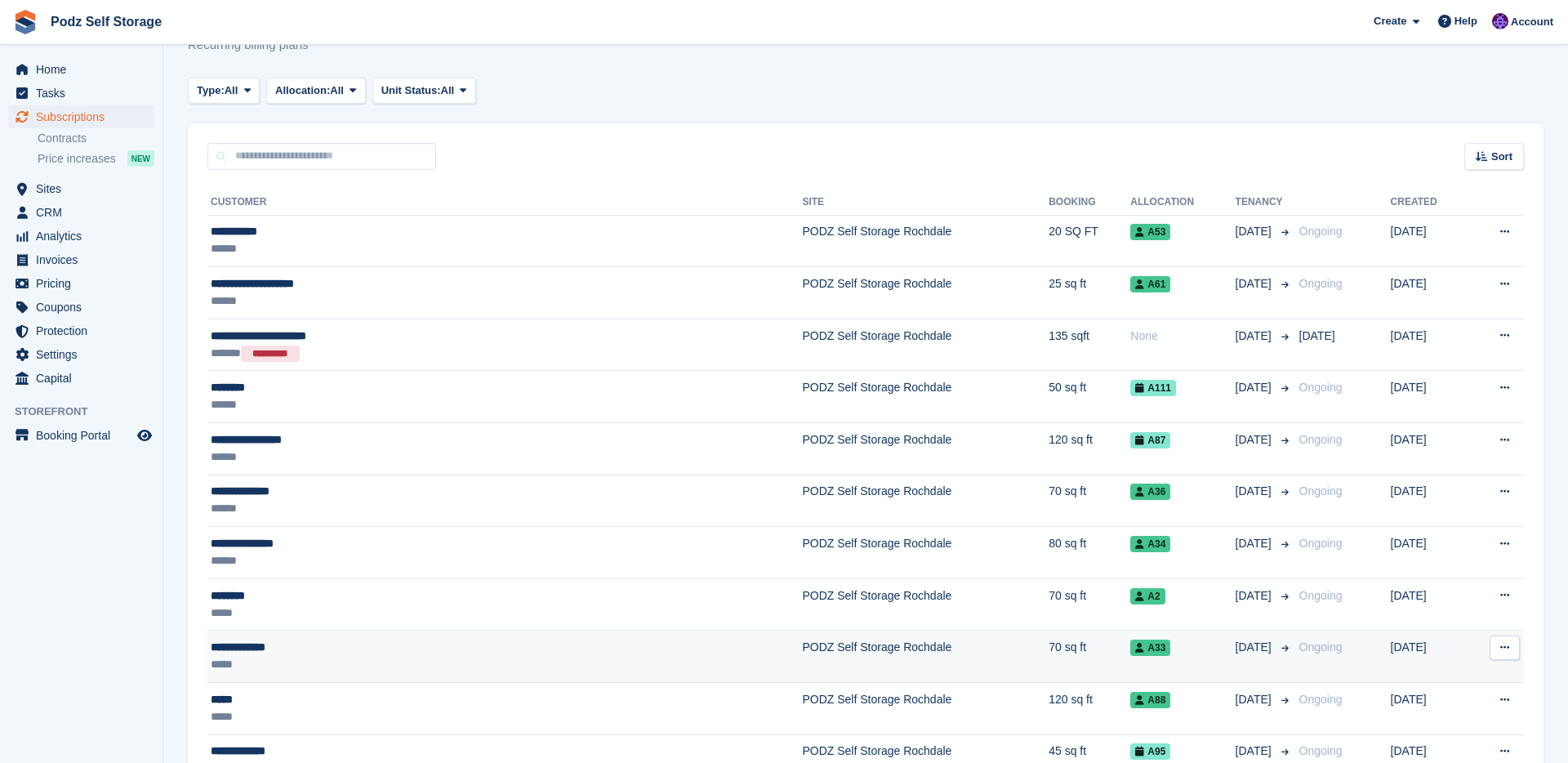
scroll to position [59, 0]
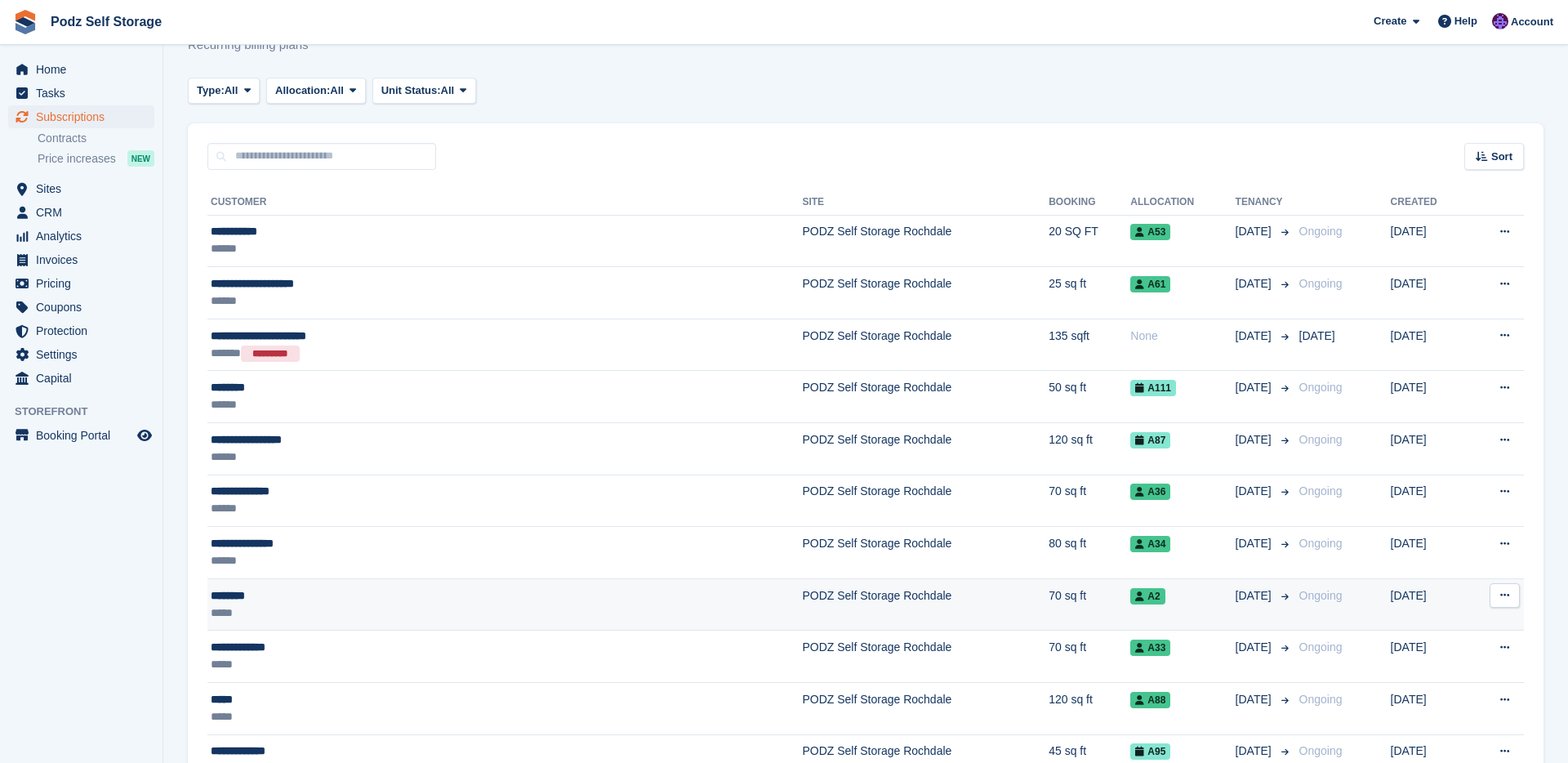
click at [911, 609] on td "PODZ Self Storage Rochdale" at bounding box center [925, 605] width 247 height 52
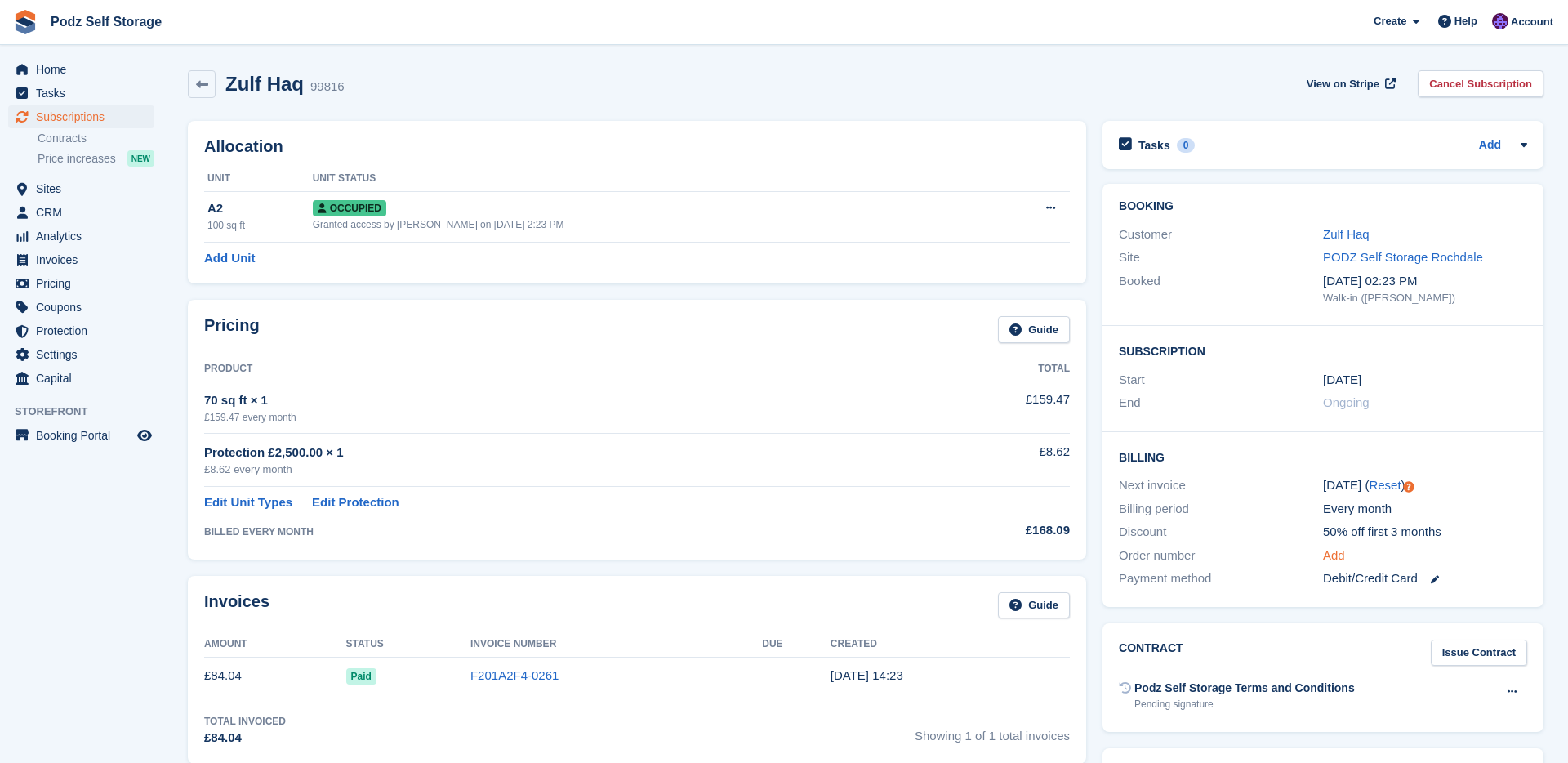
click at [1330, 552] on link "Add" at bounding box center [1334, 556] width 22 height 19
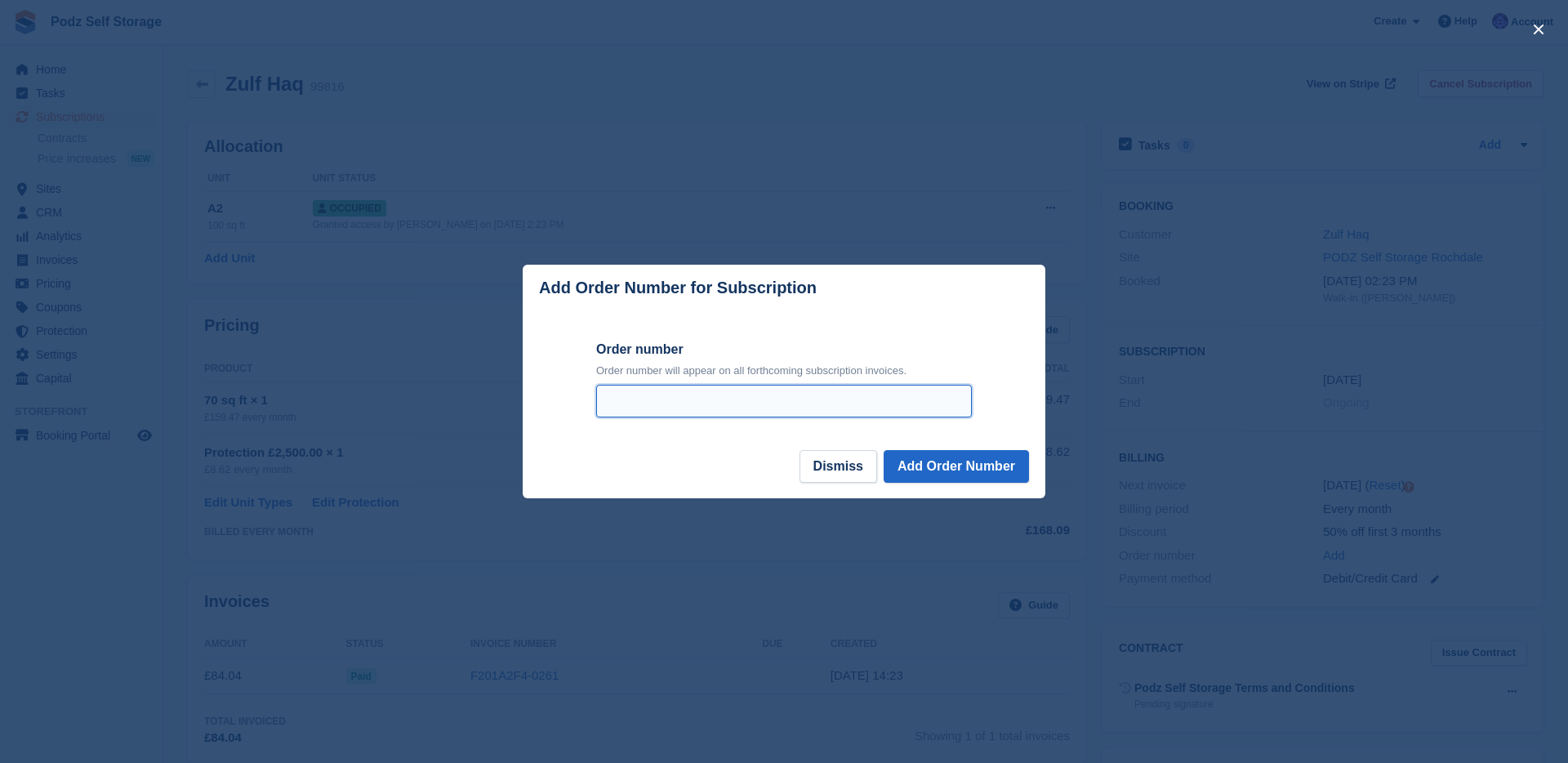
click at [880, 396] on input "Order number" at bounding box center [784, 401] width 376 height 33
type input "**"
click at [914, 458] on button "Add Order Number" at bounding box center [957, 466] width 145 height 33
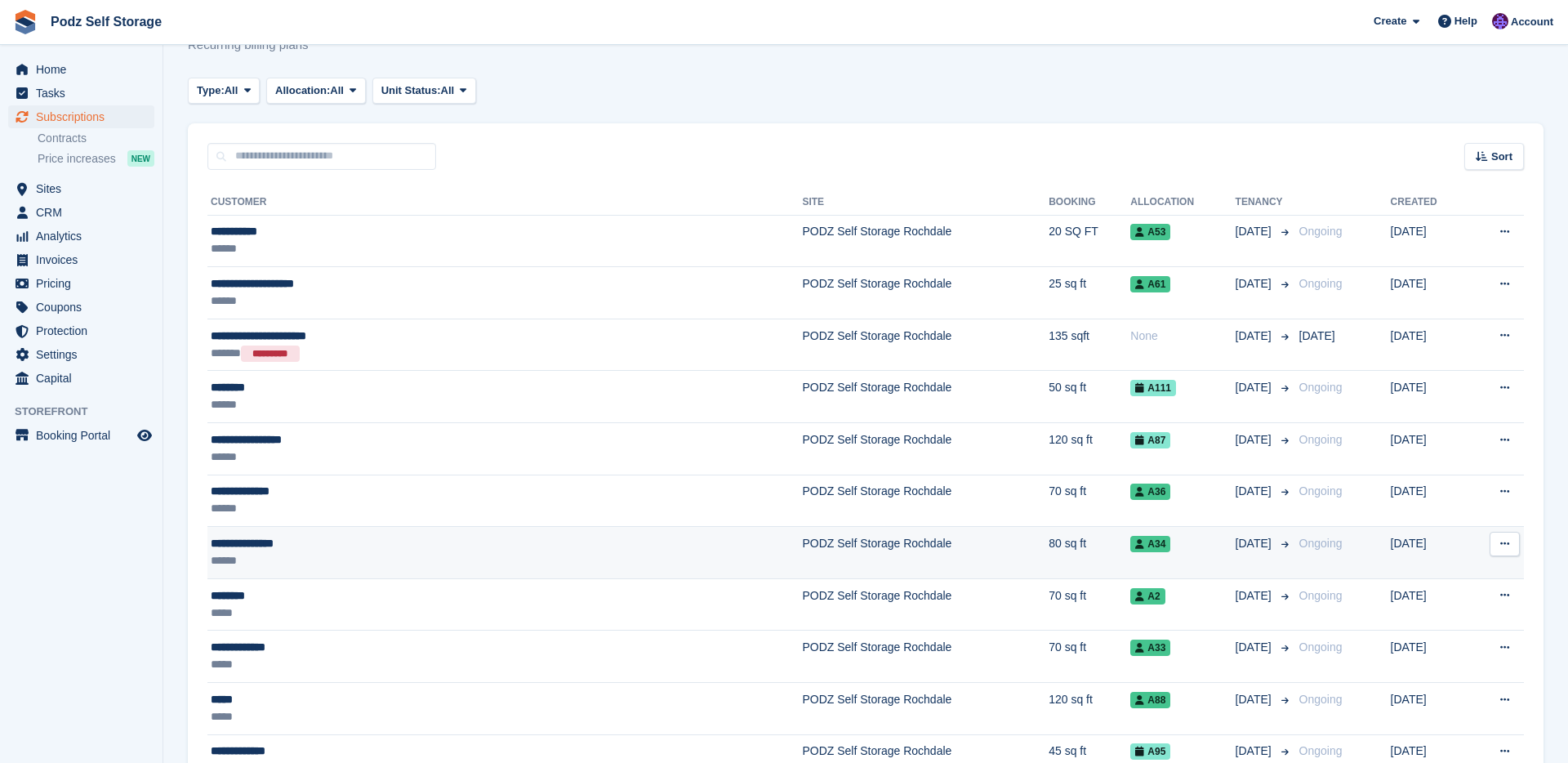
scroll to position [59, 0]
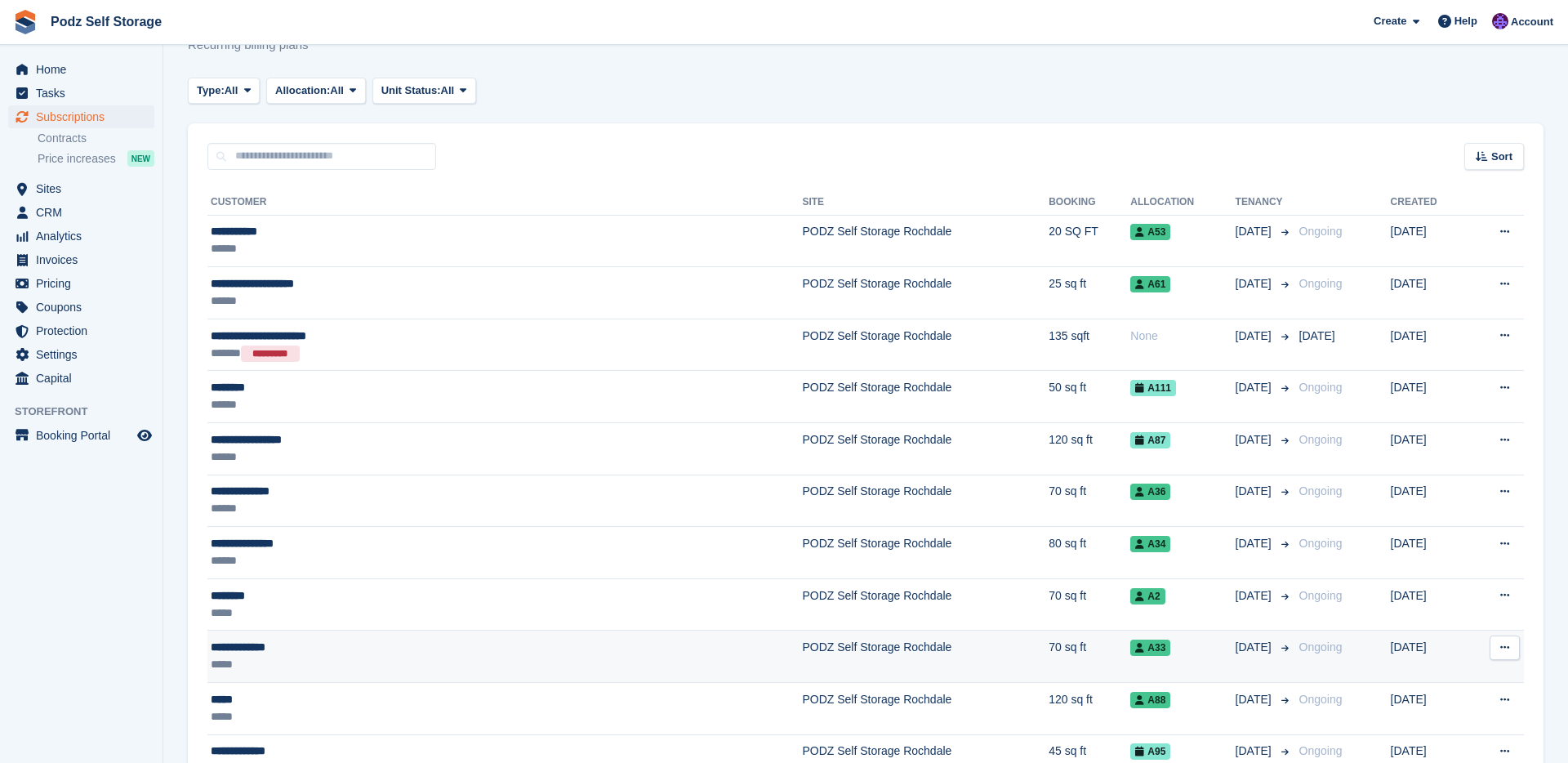
click at [1391, 639] on td "[DATE]" at bounding box center [1429, 657] width 77 height 52
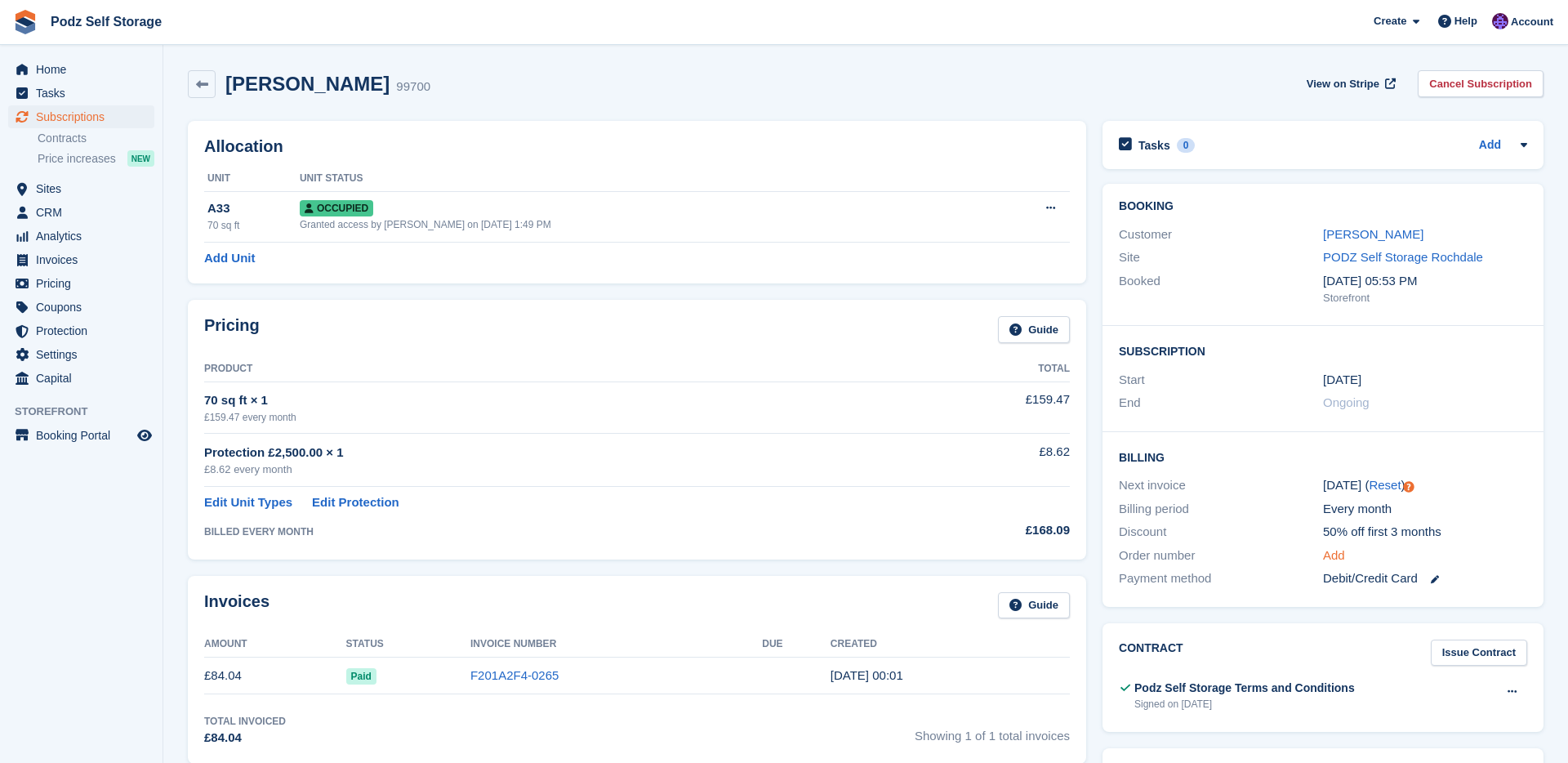
click at [1331, 562] on link "Add" at bounding box center [1334, 556] width 22 height 19
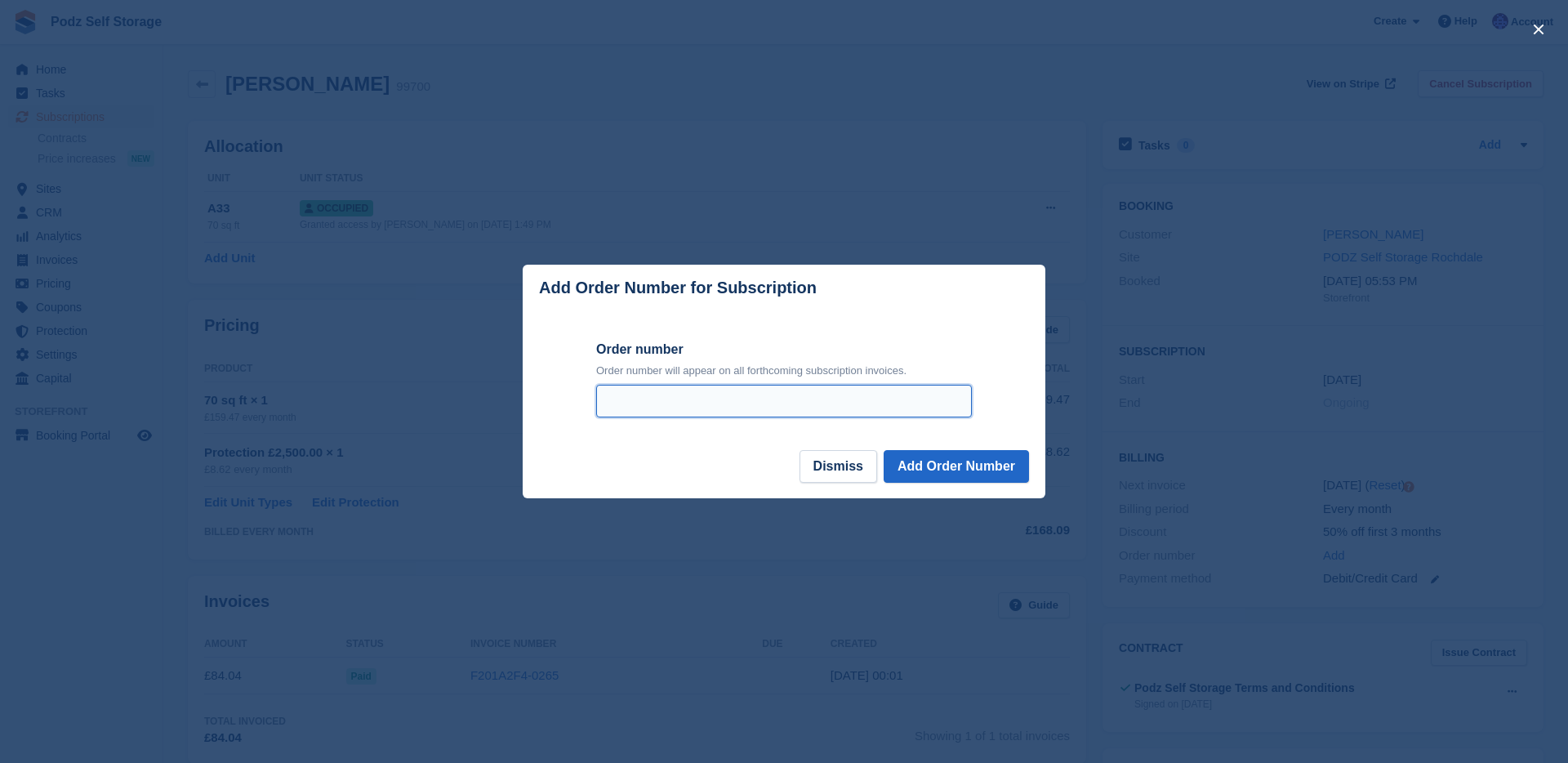
click at [937, 394] on input "Order number" at bounding box center [784, 401] width 376 height 33
type input "***"
click at [998, 464] on button "Add Order Number" at bounding box center [957, 466] width 145 height 33
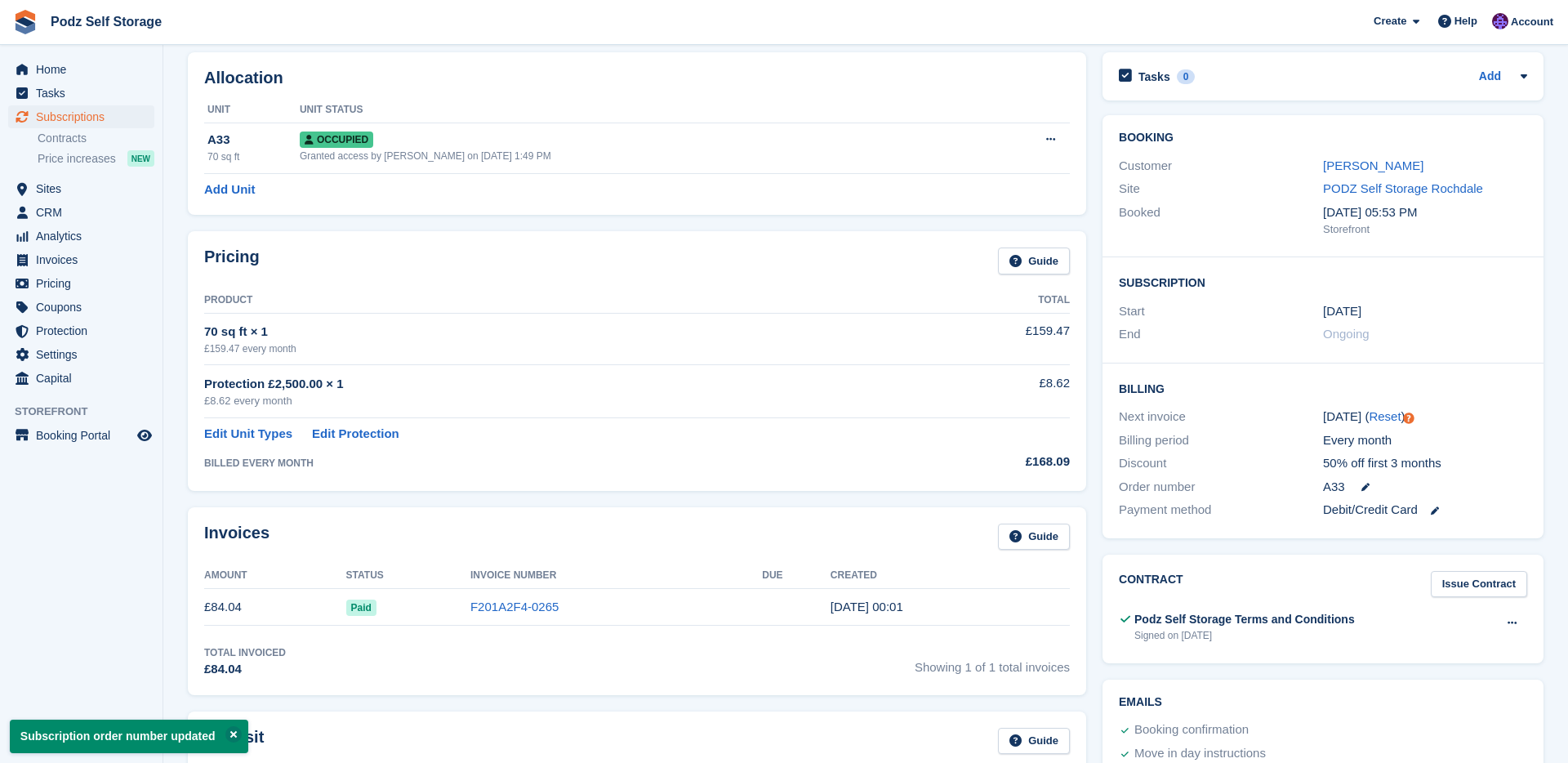
scroll to position [66, 0]
